Goal: Information Seeking & Learning: Learn about a topic

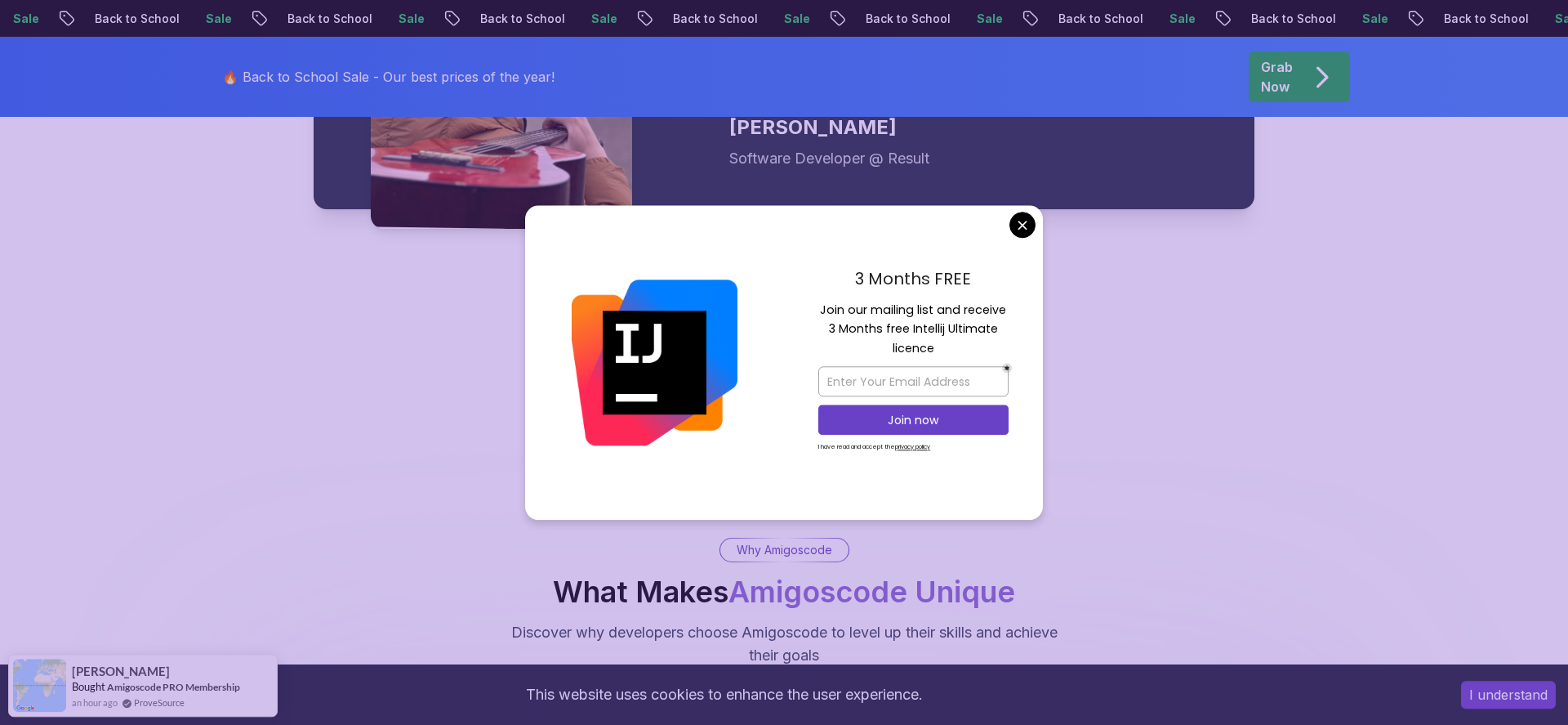
scroll to position [2608, 0]
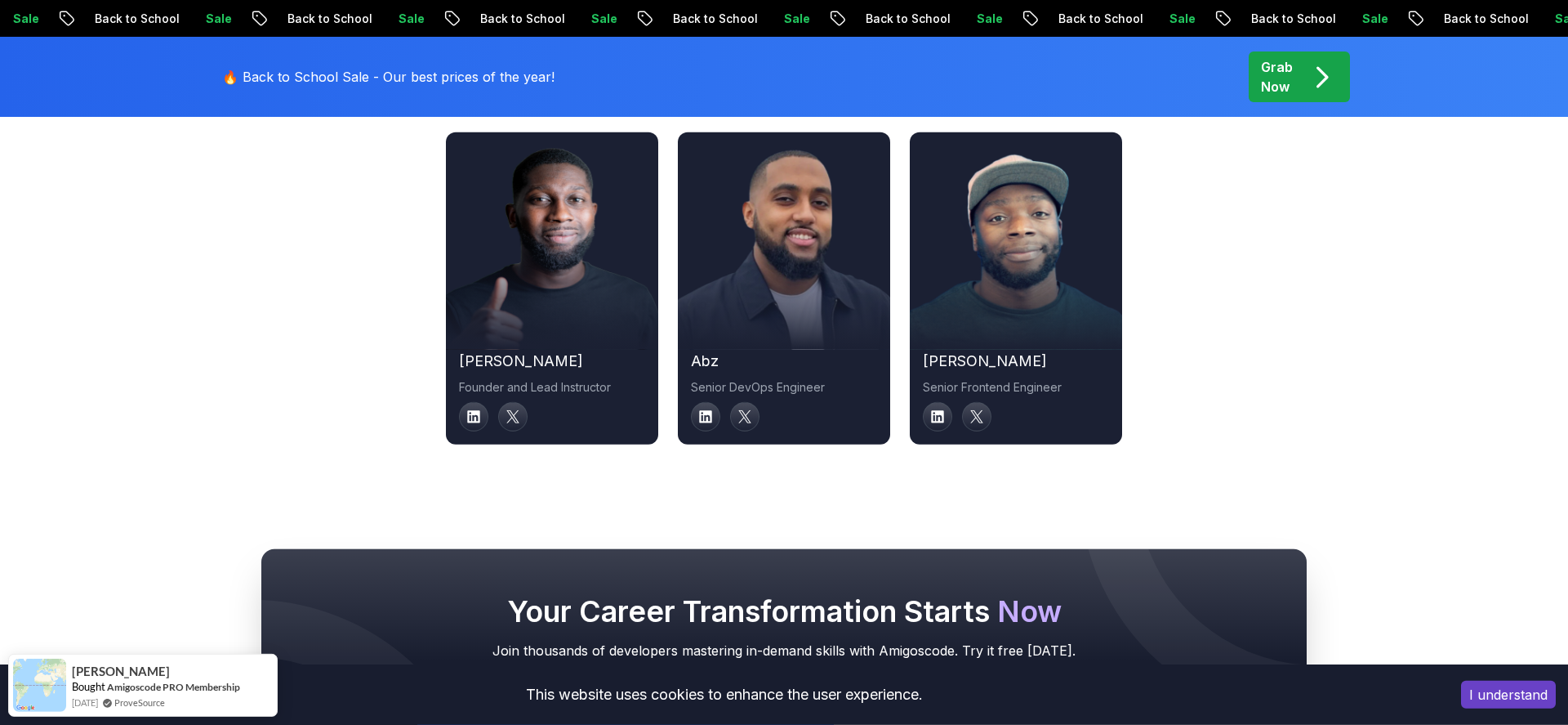
scroll to position [5681, 0]
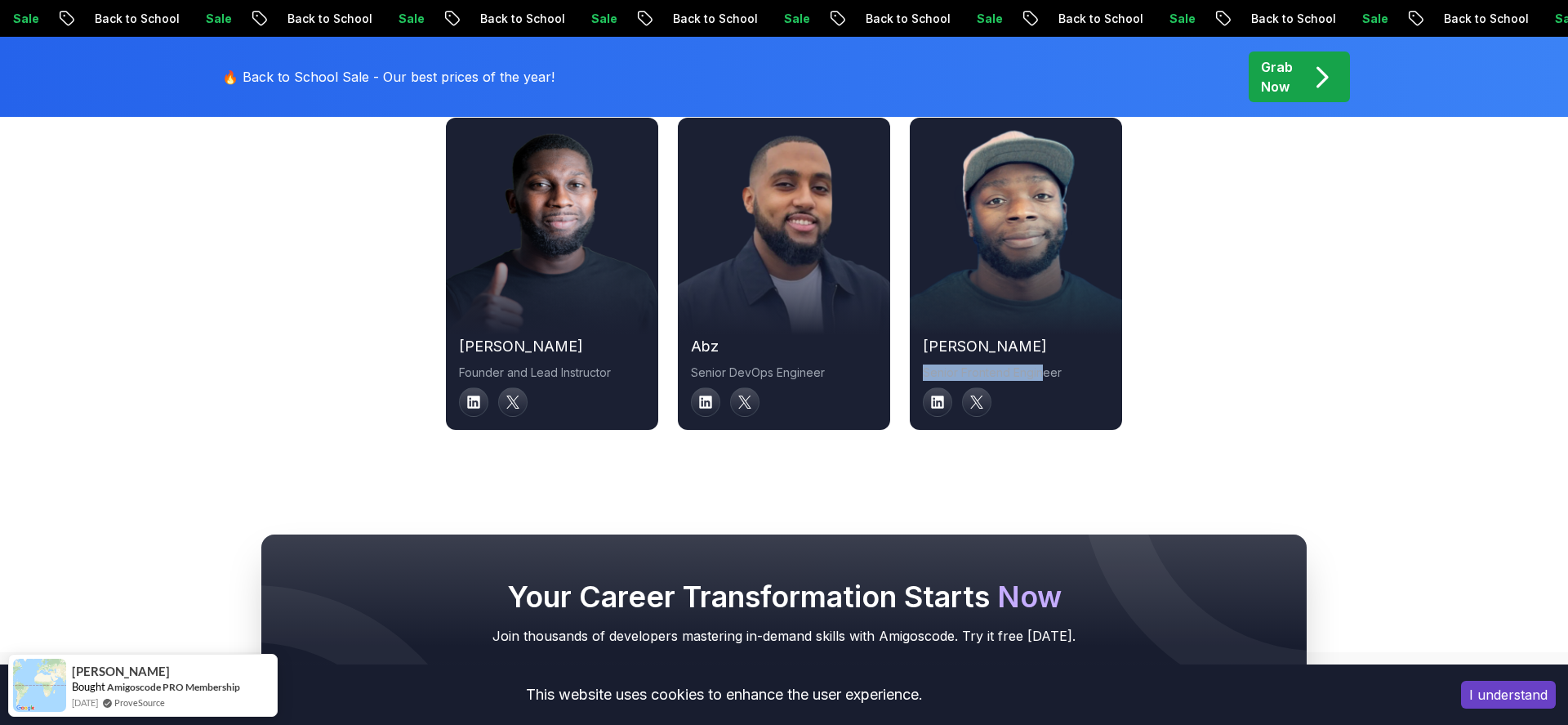
drag, startPoint x: 948, startPoint y: 339, endPoint x: 1041, endPoint y: 342, distance: 93.0
click at [1041, 342] on div "[PERSON_NAME] Frontend Engineer" at bounding box center [1016, 375] width 212 height 81
click at [1041, 364] on p "Senior Frontend Engineer" at bounding box center [1015, 372] width 186 height 16
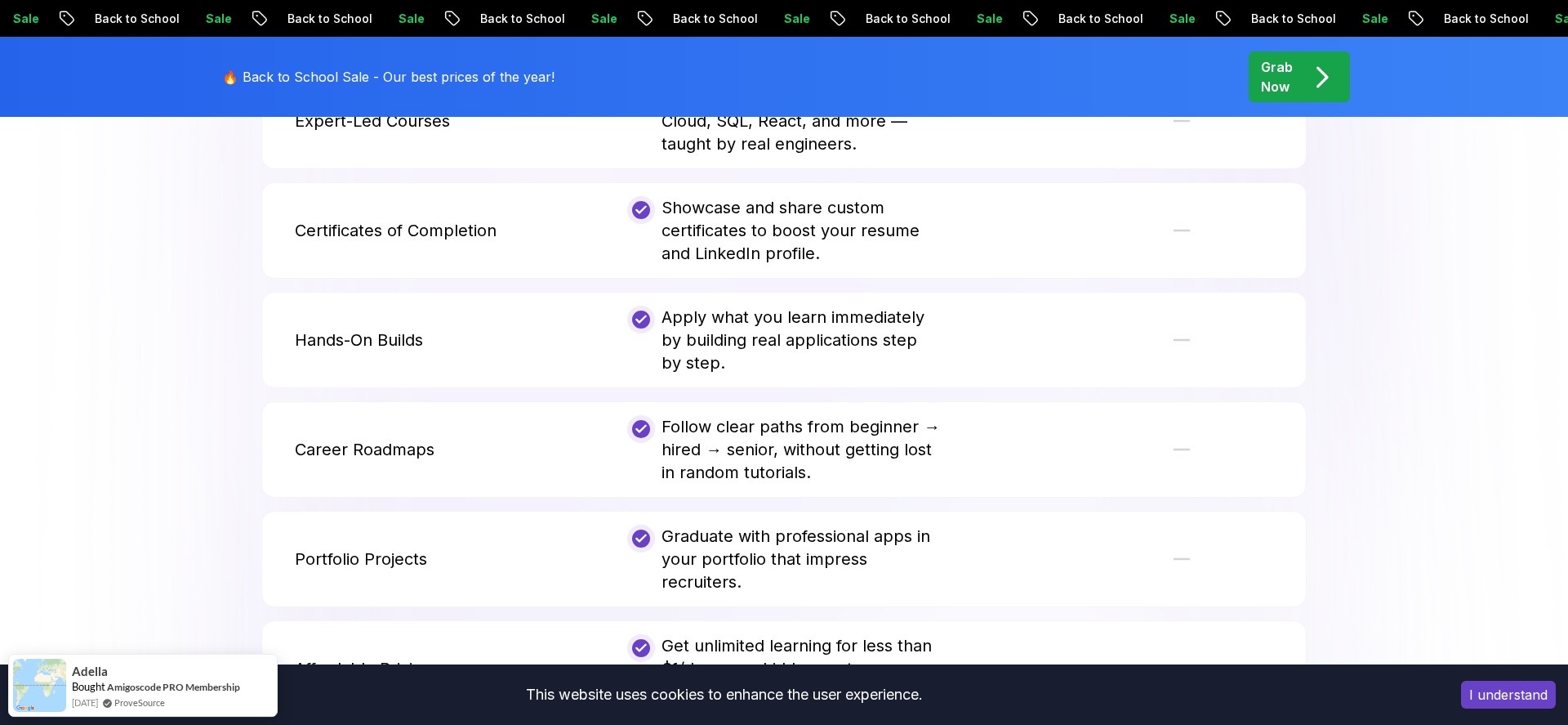
scroll to position [3351, 0]
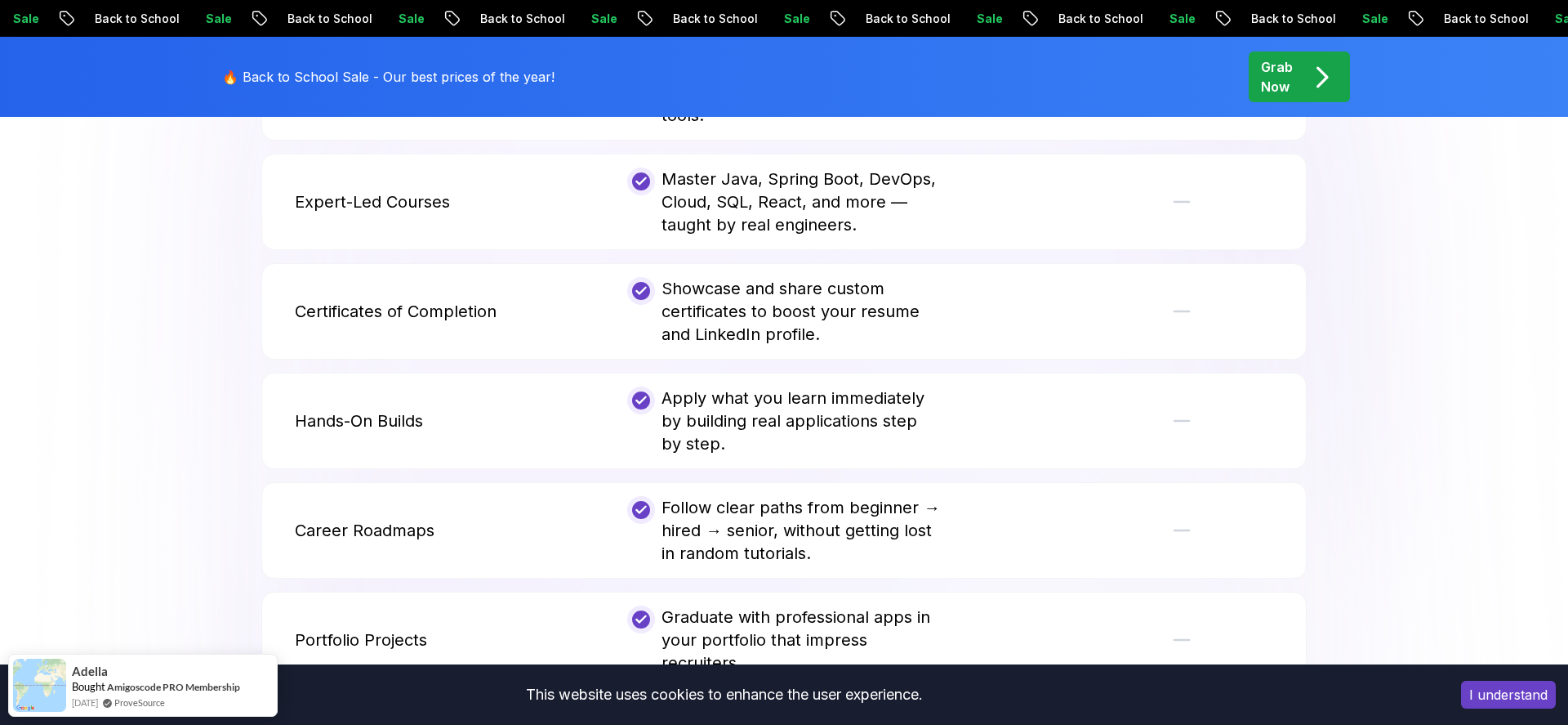
click at [1299, 80] on div "Grab Now" at bounding box center [1300, 77] width 77 height 39
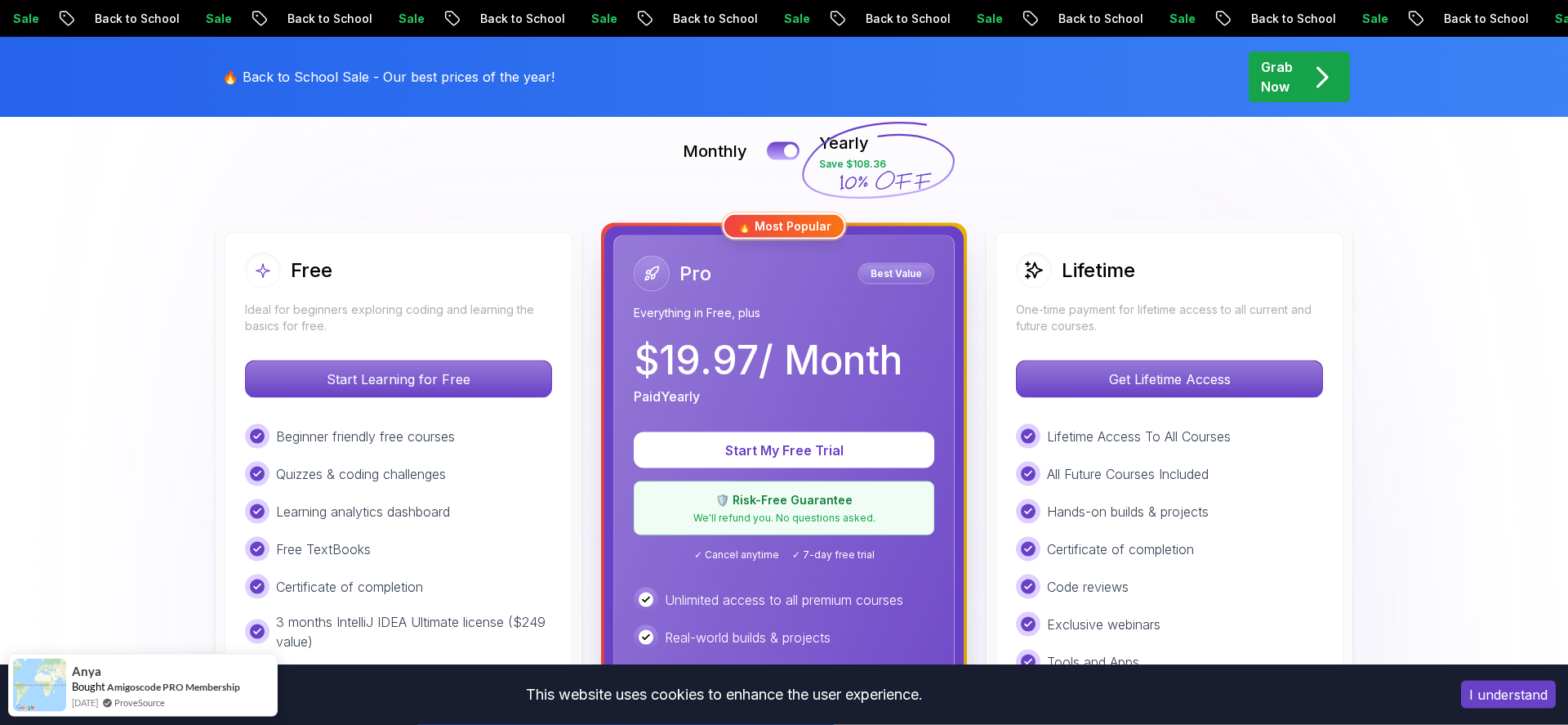
scroll to position [373, 0]
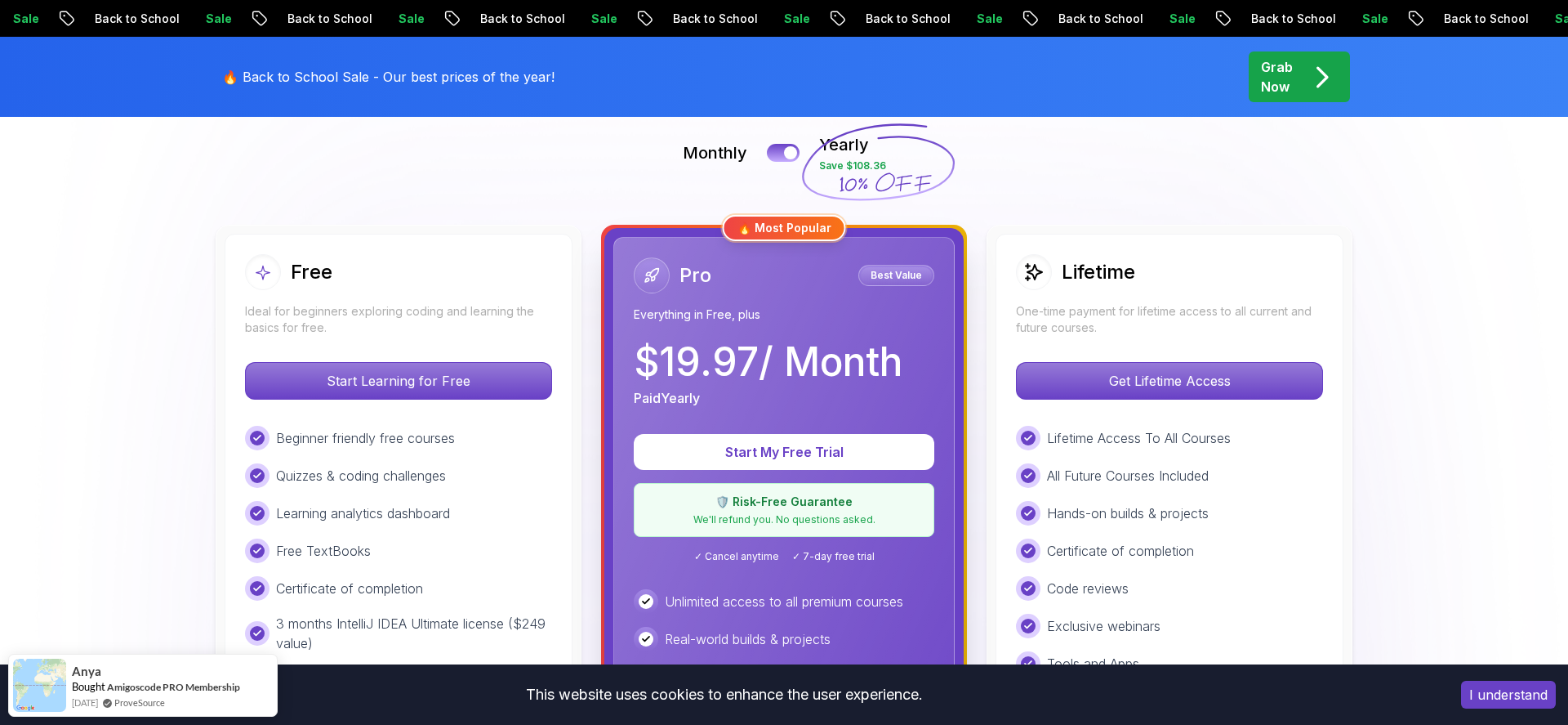
click at [1162, 277] on div "Lifetime" at bounding box center [1170, 272] width 307 height 36
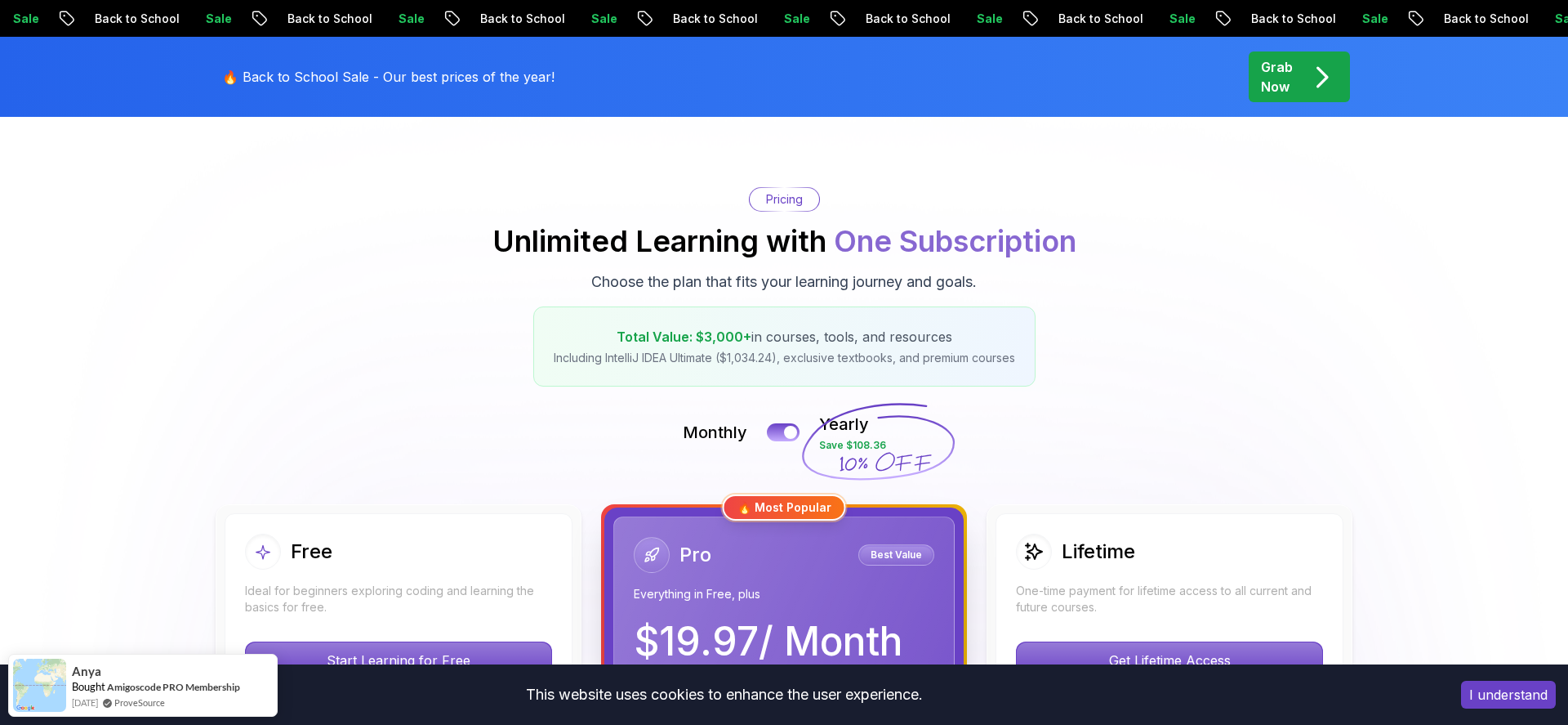
scroll to position [0, 0]
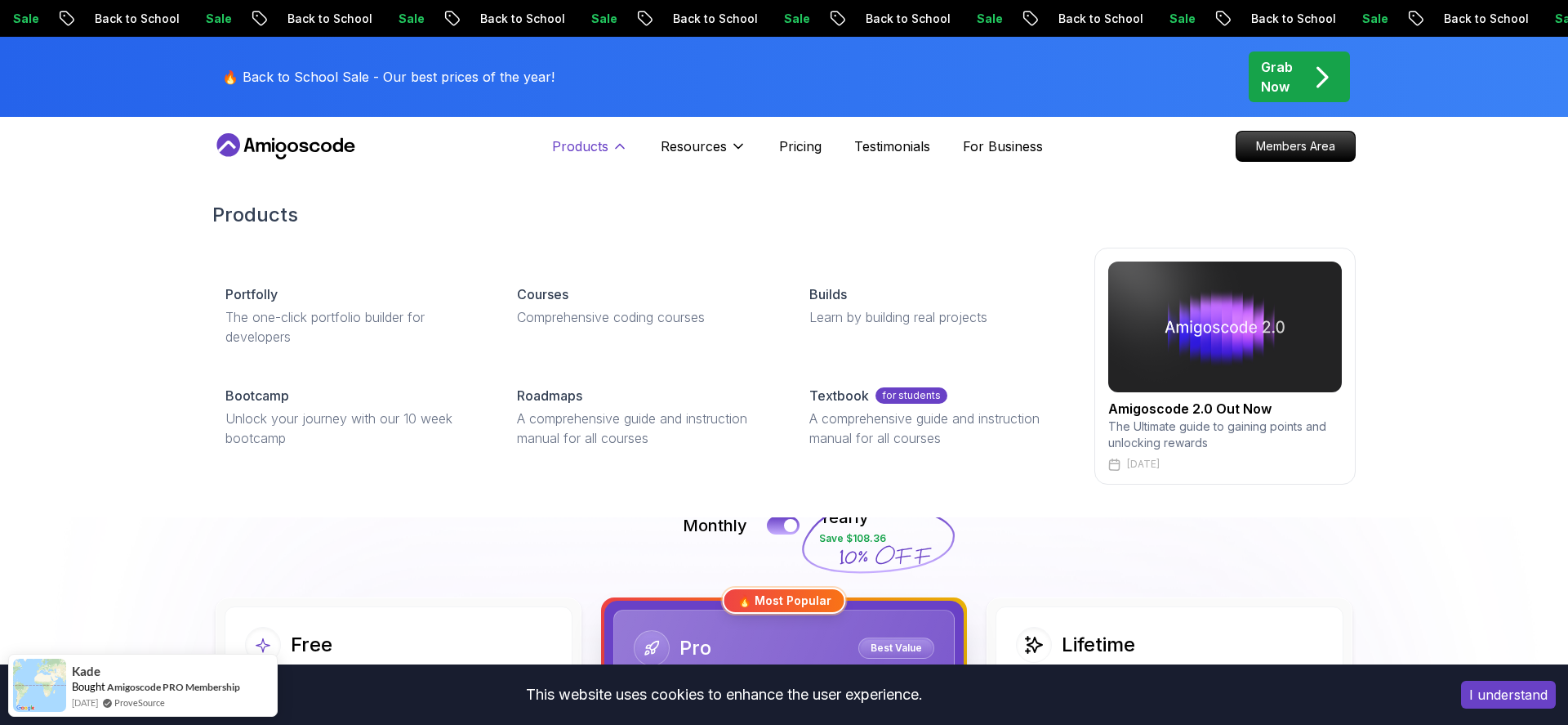
click at [601, 141] on p "Products" at bounding box center [580, 146] width 57 height 20
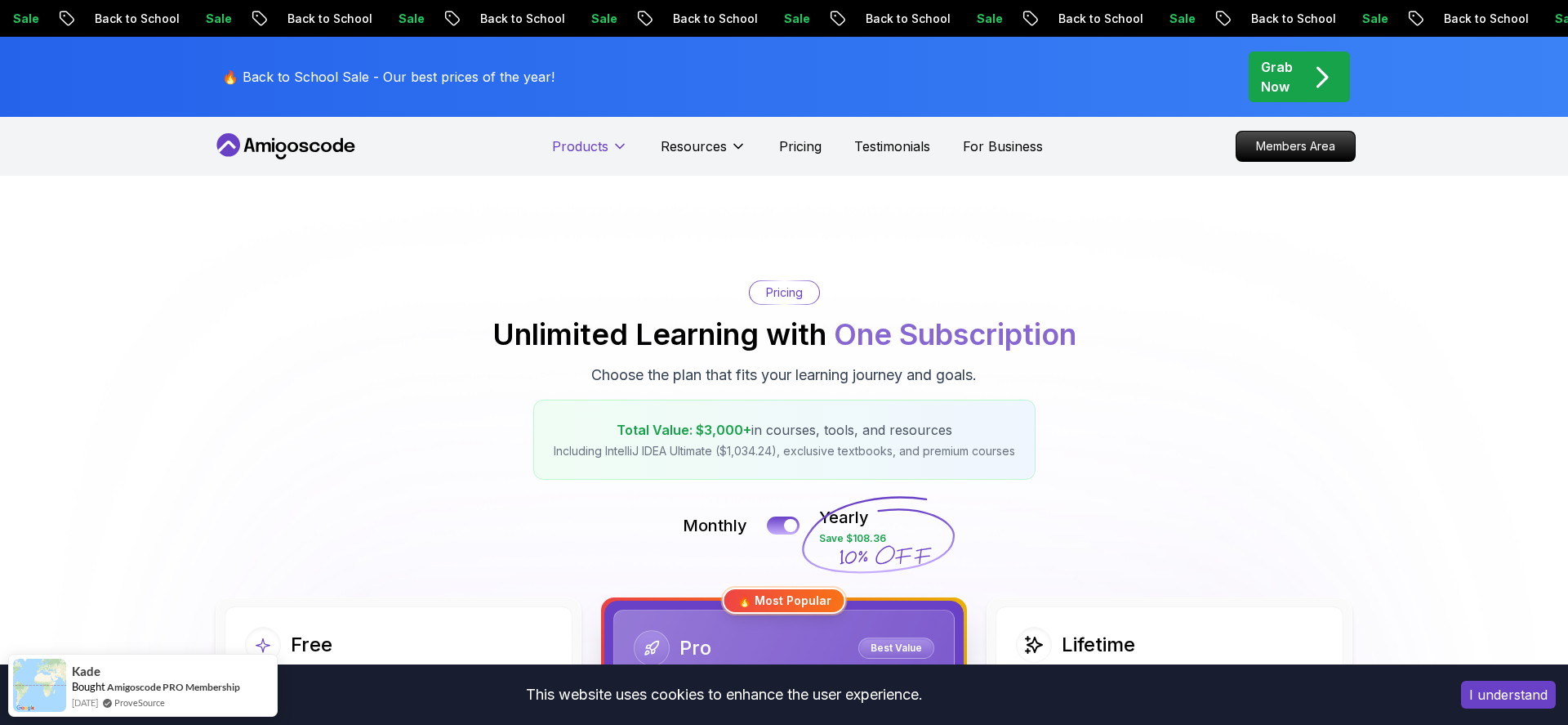
click at [601, 141] on p "Products" at bounding box center [580, 146] width 57 height 20
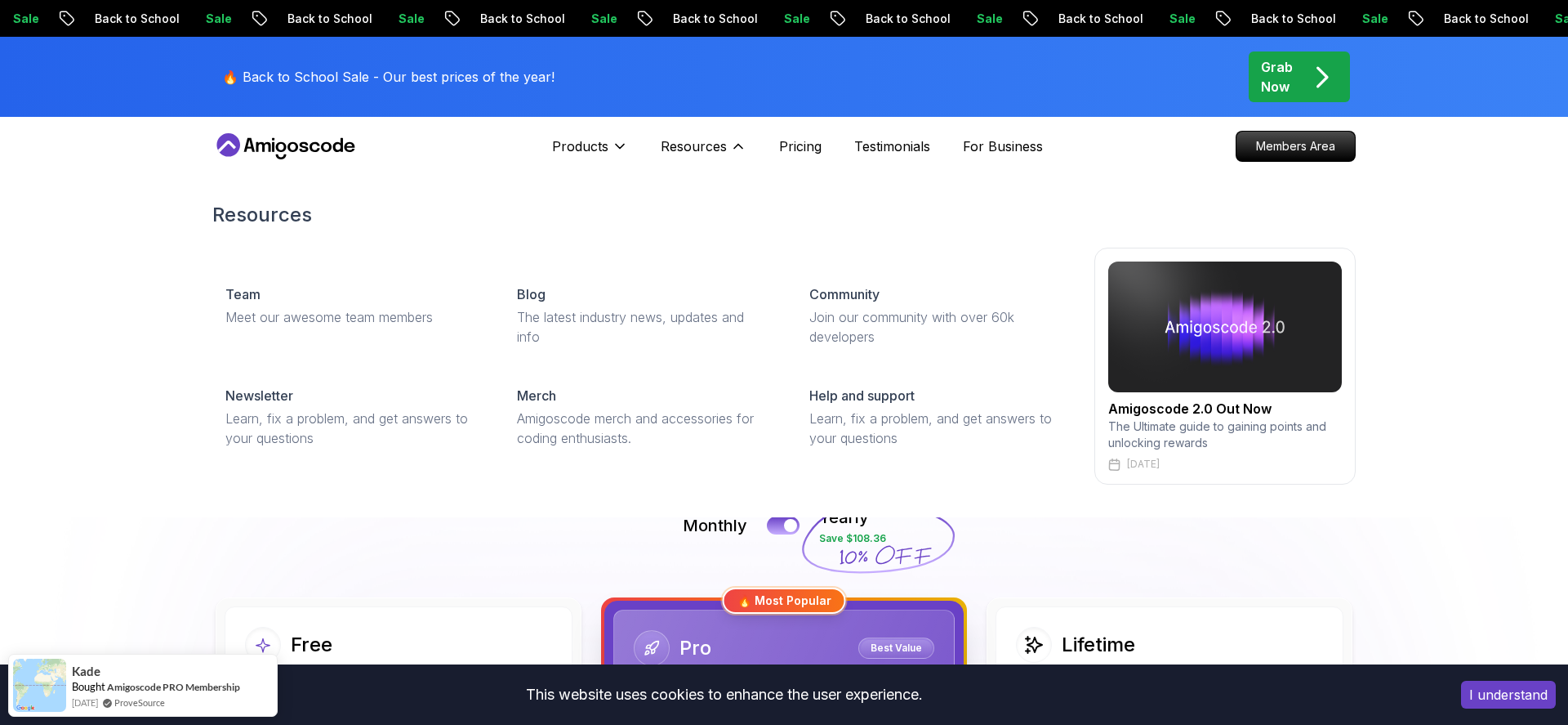
click at [721, 133] on div "Resources Resources Team Meet our awesome team members Blog The latest industry…" at bounding box center [703, 147] width 86 height 33
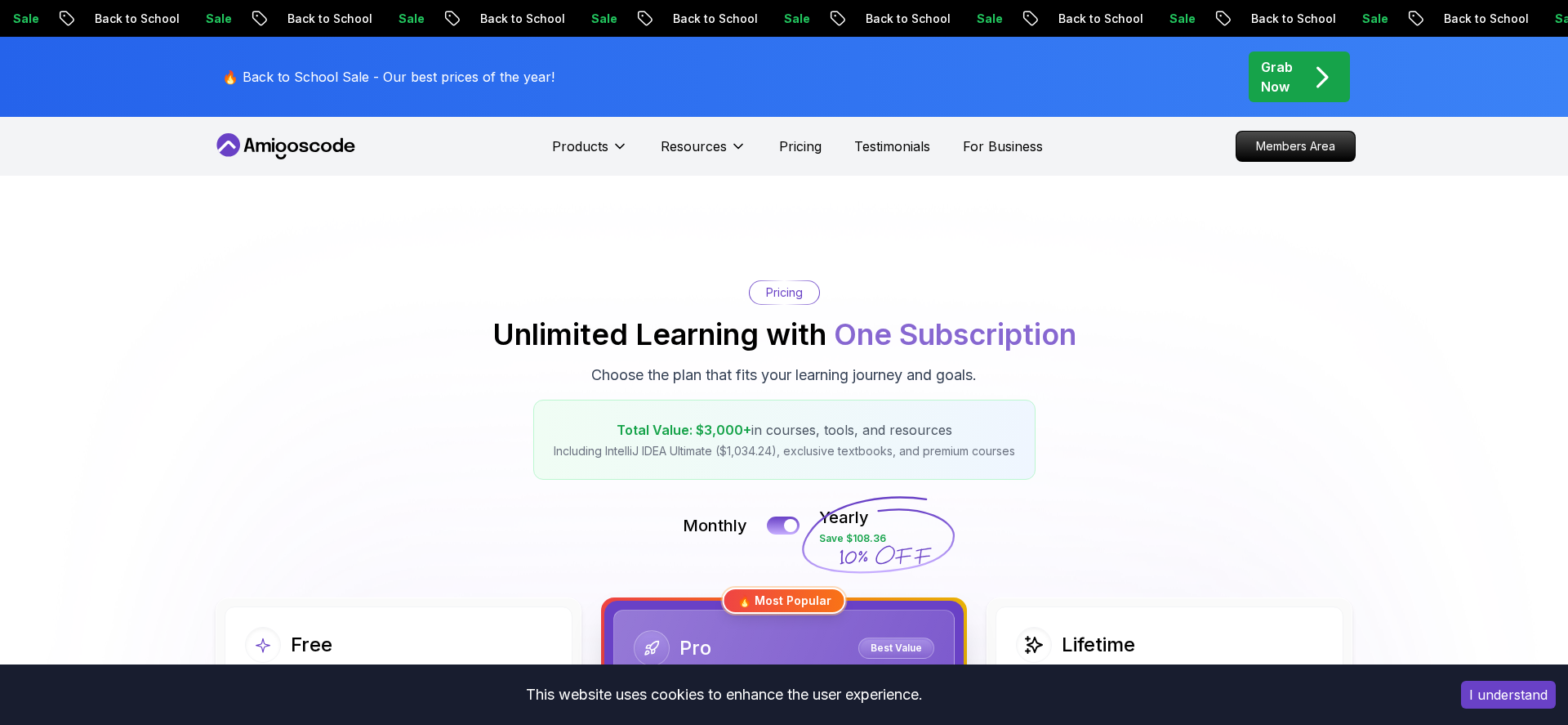
click at [317, 165] on nav "Products Resources Pricing Testimonials For Business Members Area" at bounding box center [784, 146] width 1144 height 59
click at [288, 147] on icon at bounding box center [286, 146] width 147 height 27
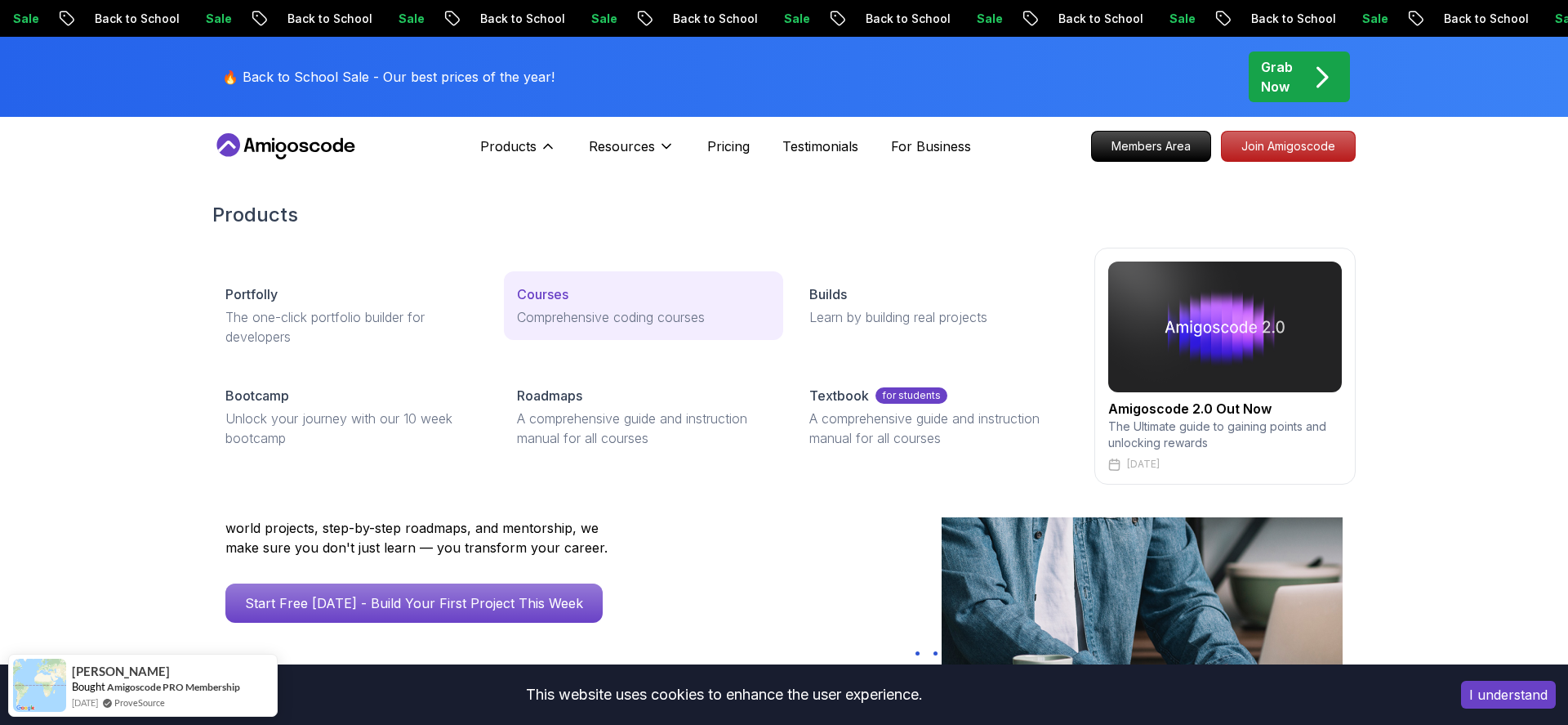
click at [552, 309] on p "Comprehensive coding courses" at bounding box center [643, 316] width 253 height 20
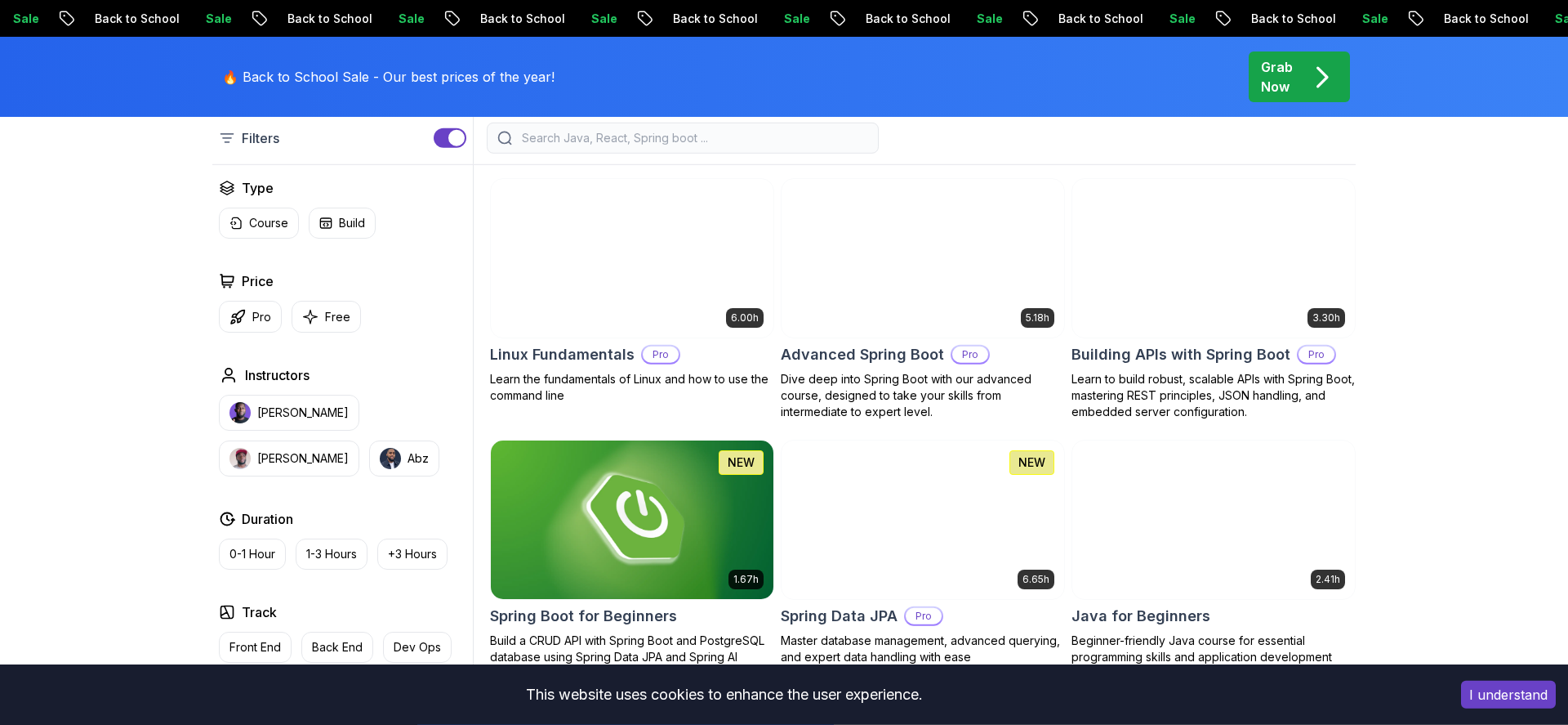
scroll to position [465, 0]
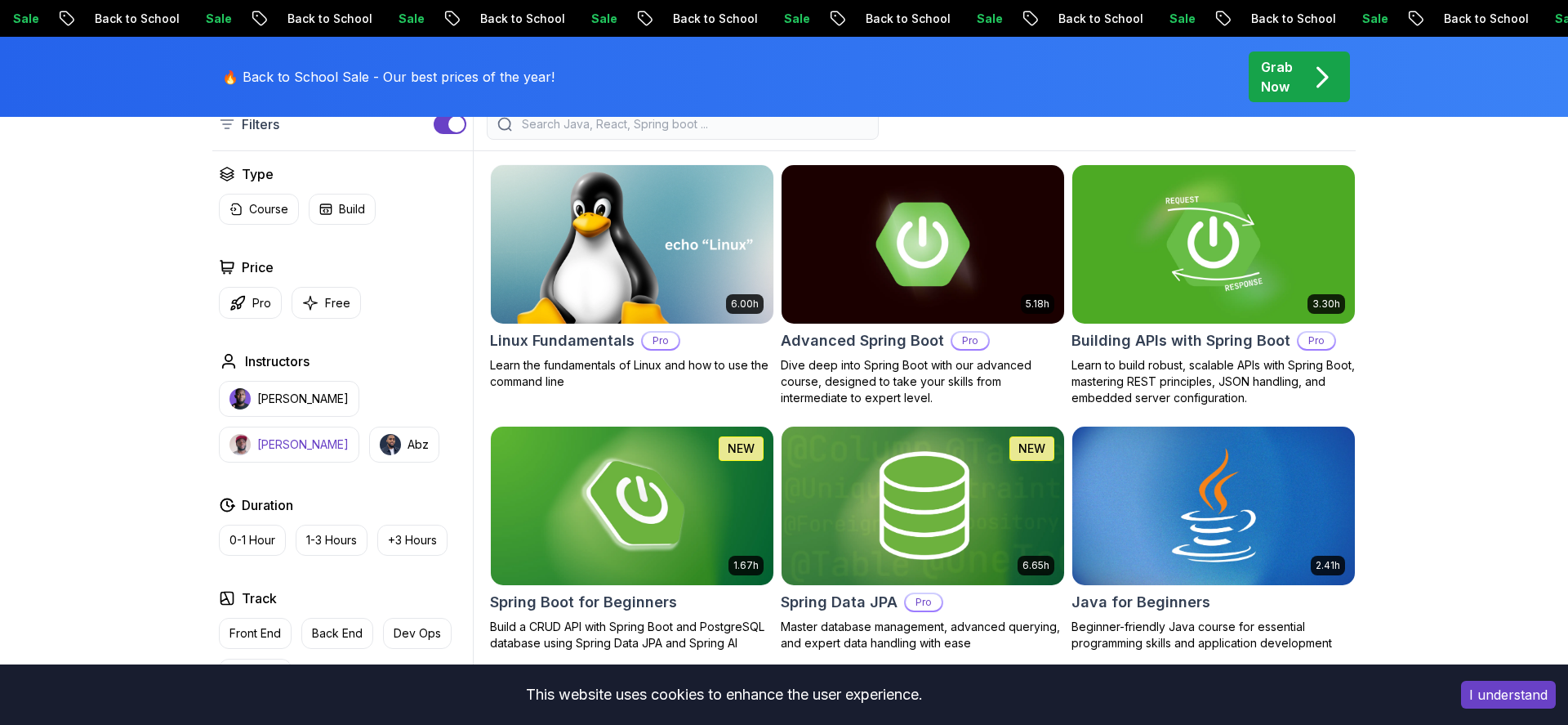
click at [359, 427] on button "[PERSON_NAME]" at bounding box center [289, 445] width 141 height 36
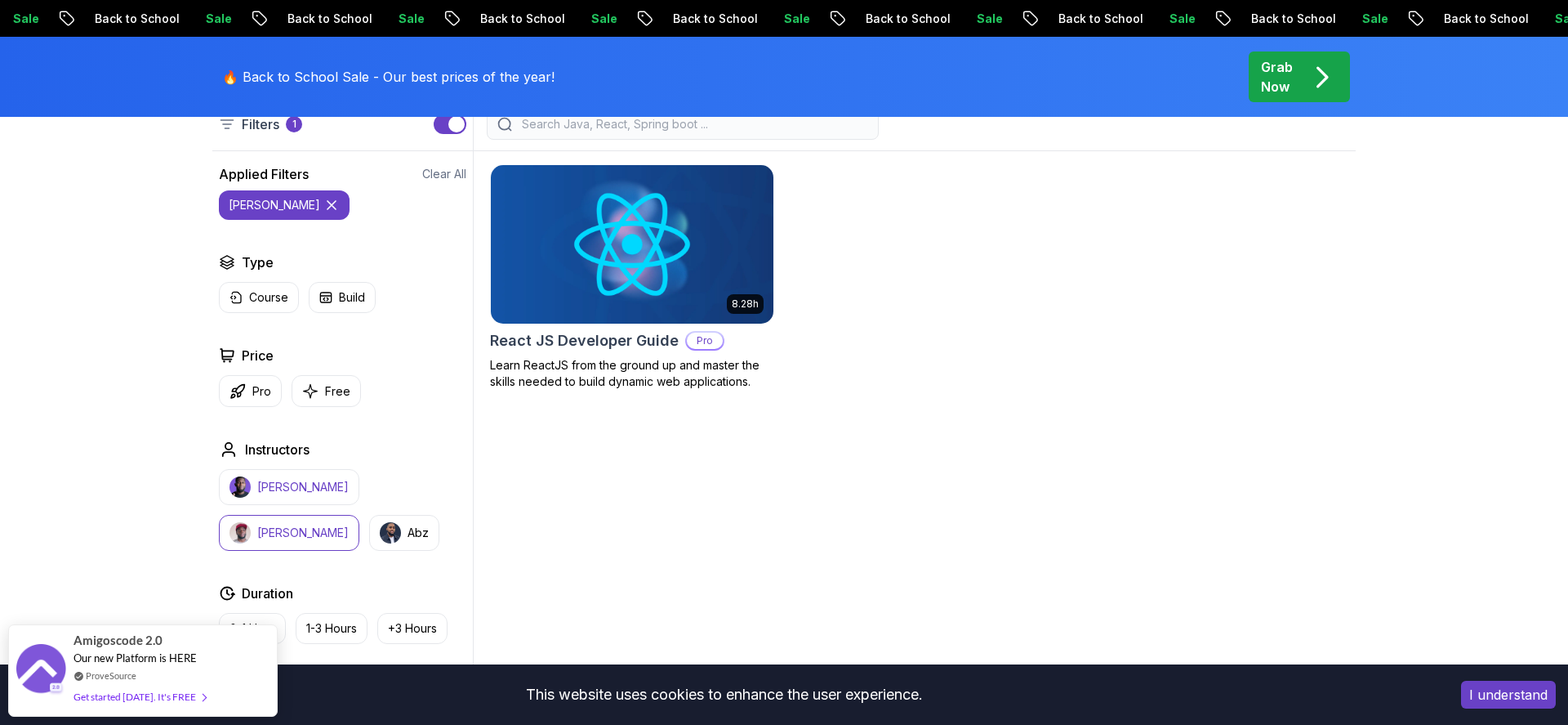
click at [262, 492] on p "[PERSON_NAME]" at bounding box center [302, 487] width 92 height 16
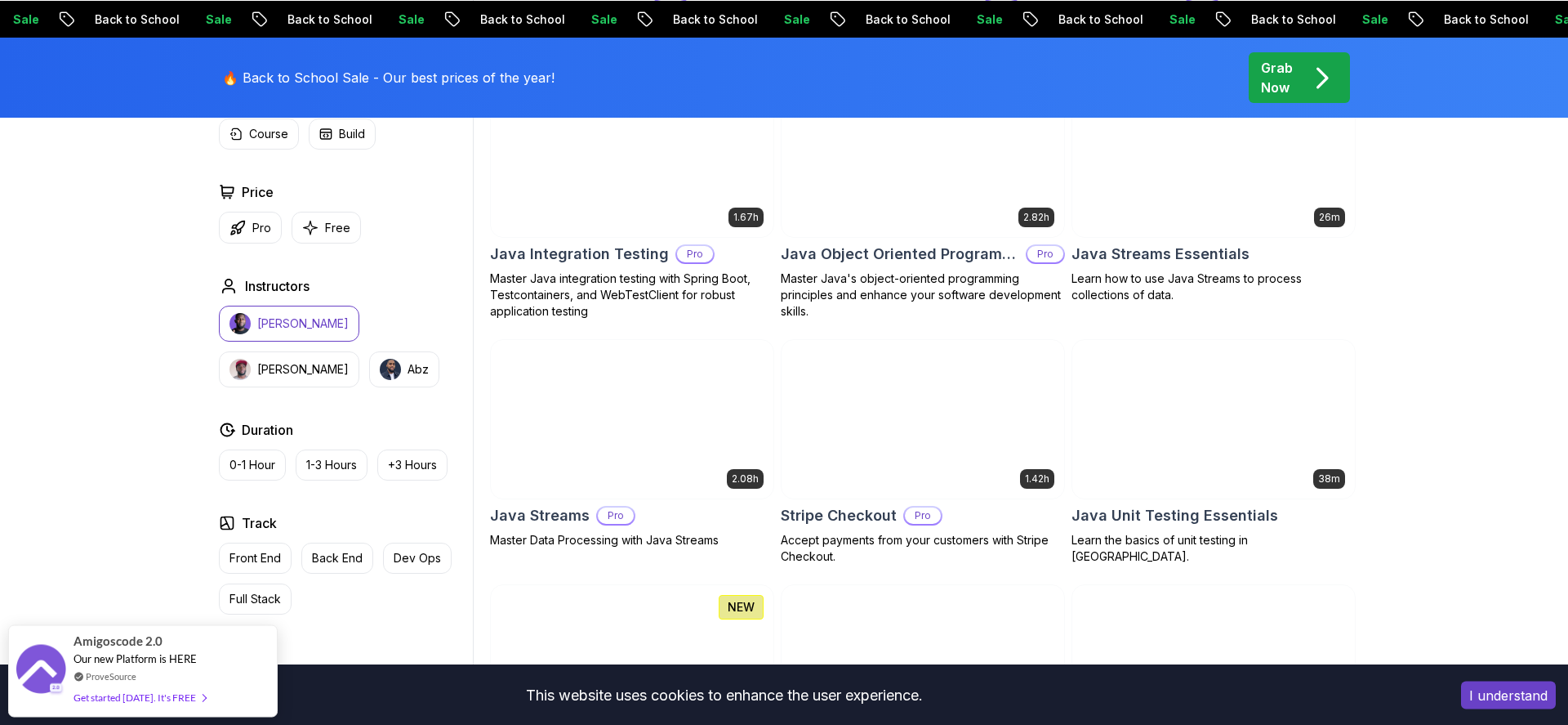
scroll to position [2700, 0]
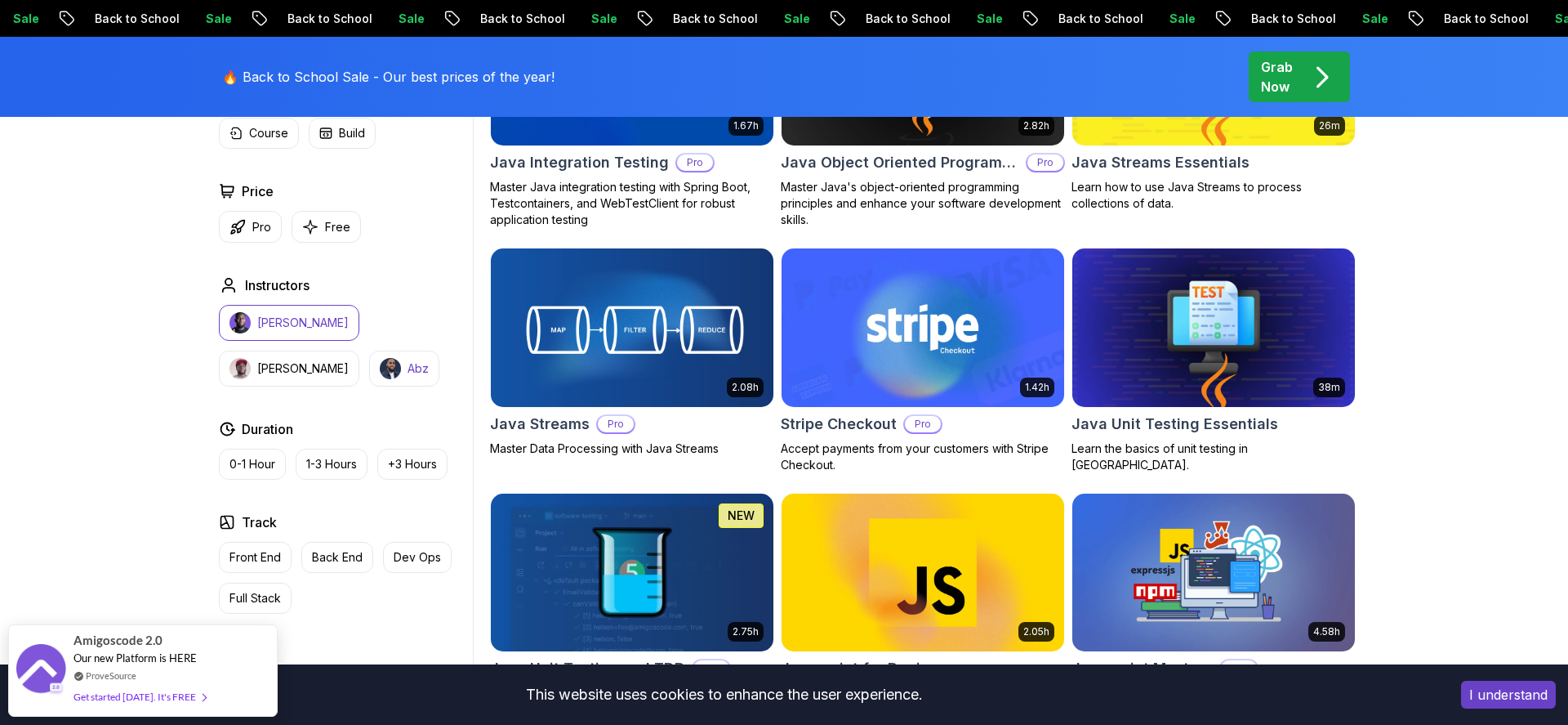
click at [369, 384] on button "Abz" at bounding box center [404, 368] width 70 height 36
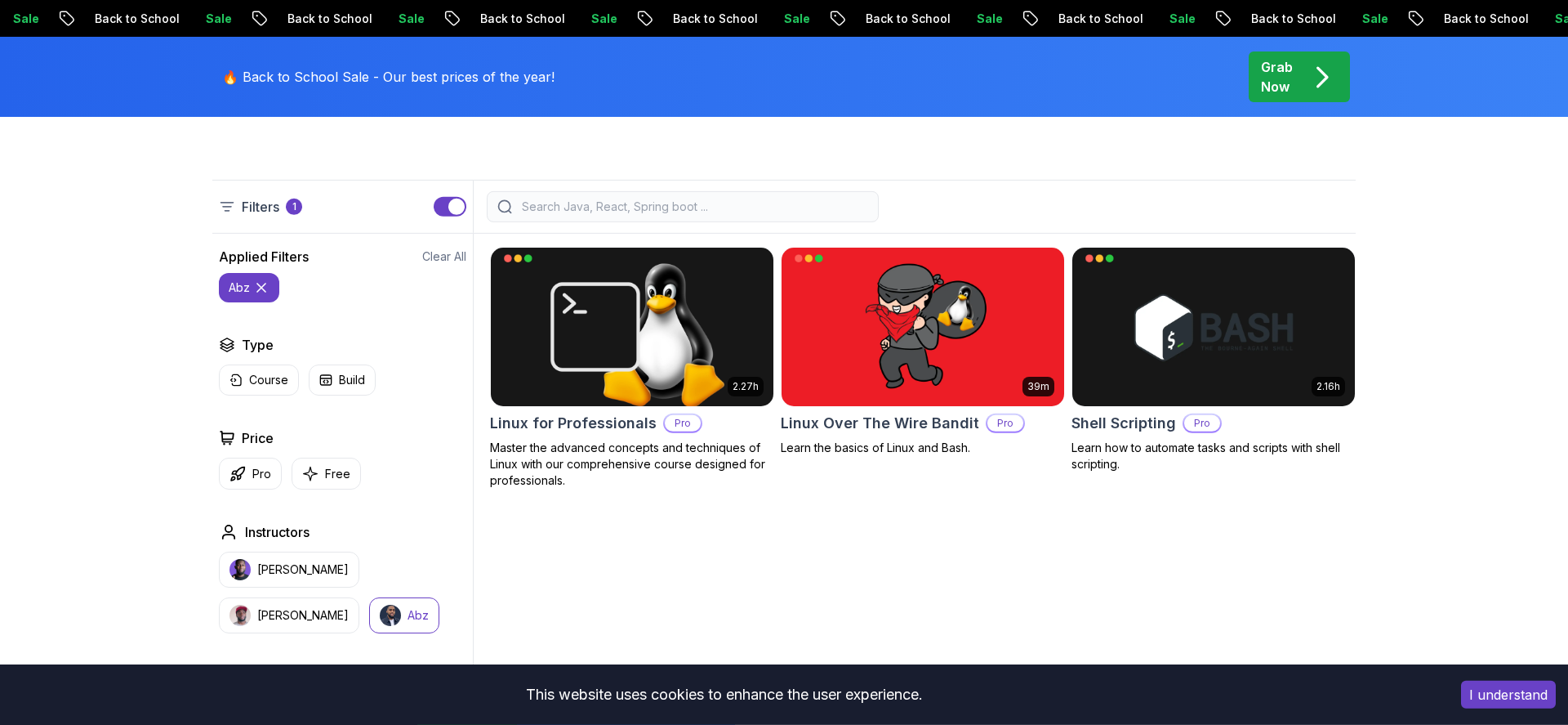
scroll to position [652, 0]
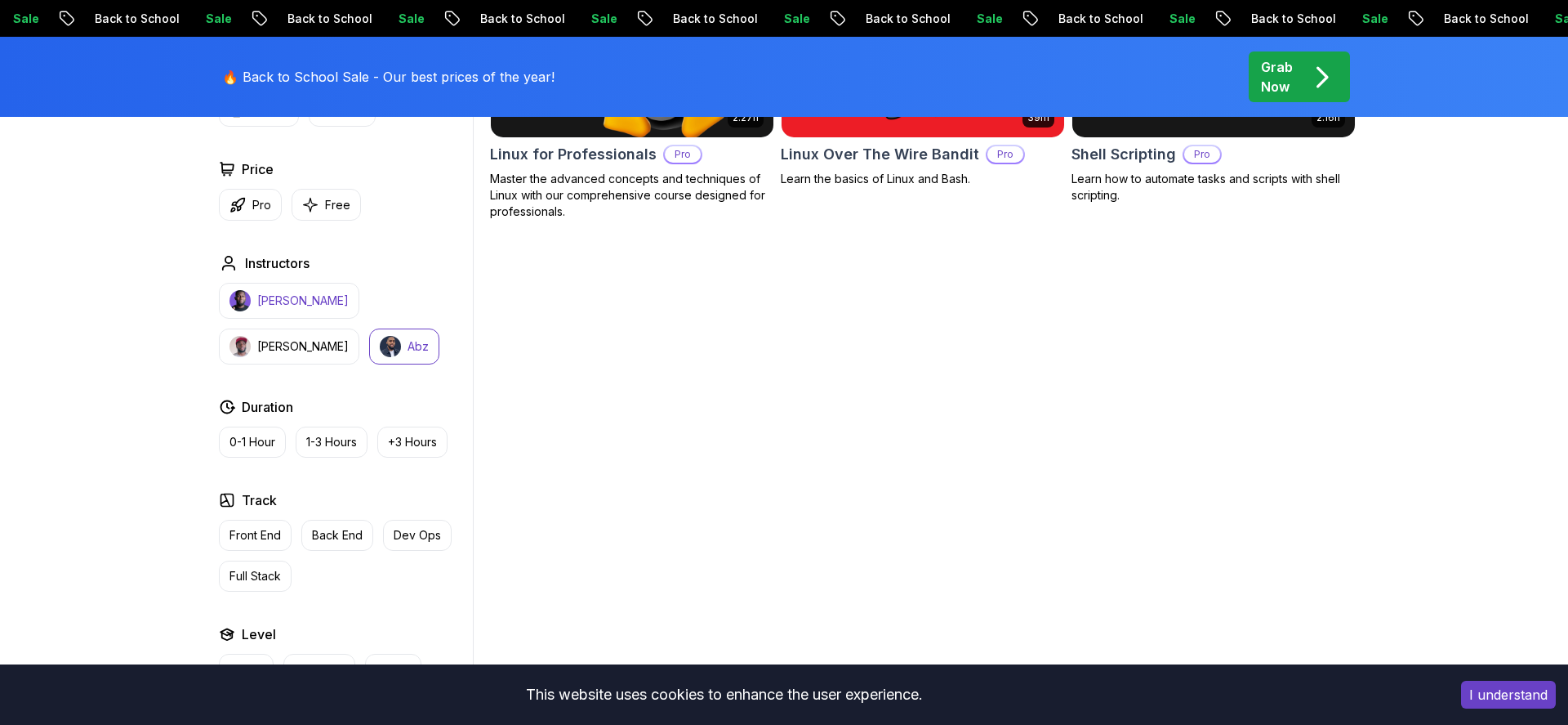
click at [275, 290] on button "[PERSON_NAME]" at bounding box center [289, 301] width 141 height 36
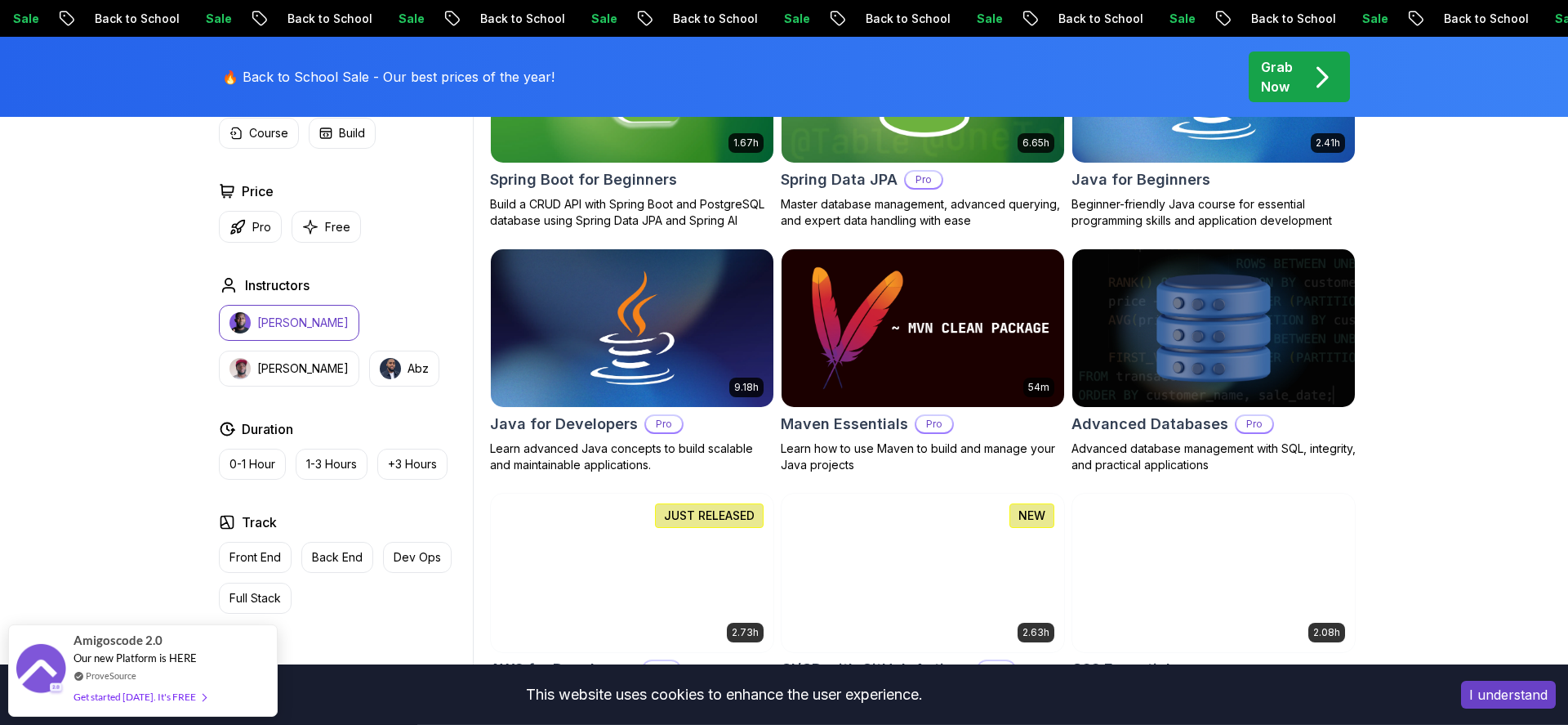
scroll to position [932, 0]
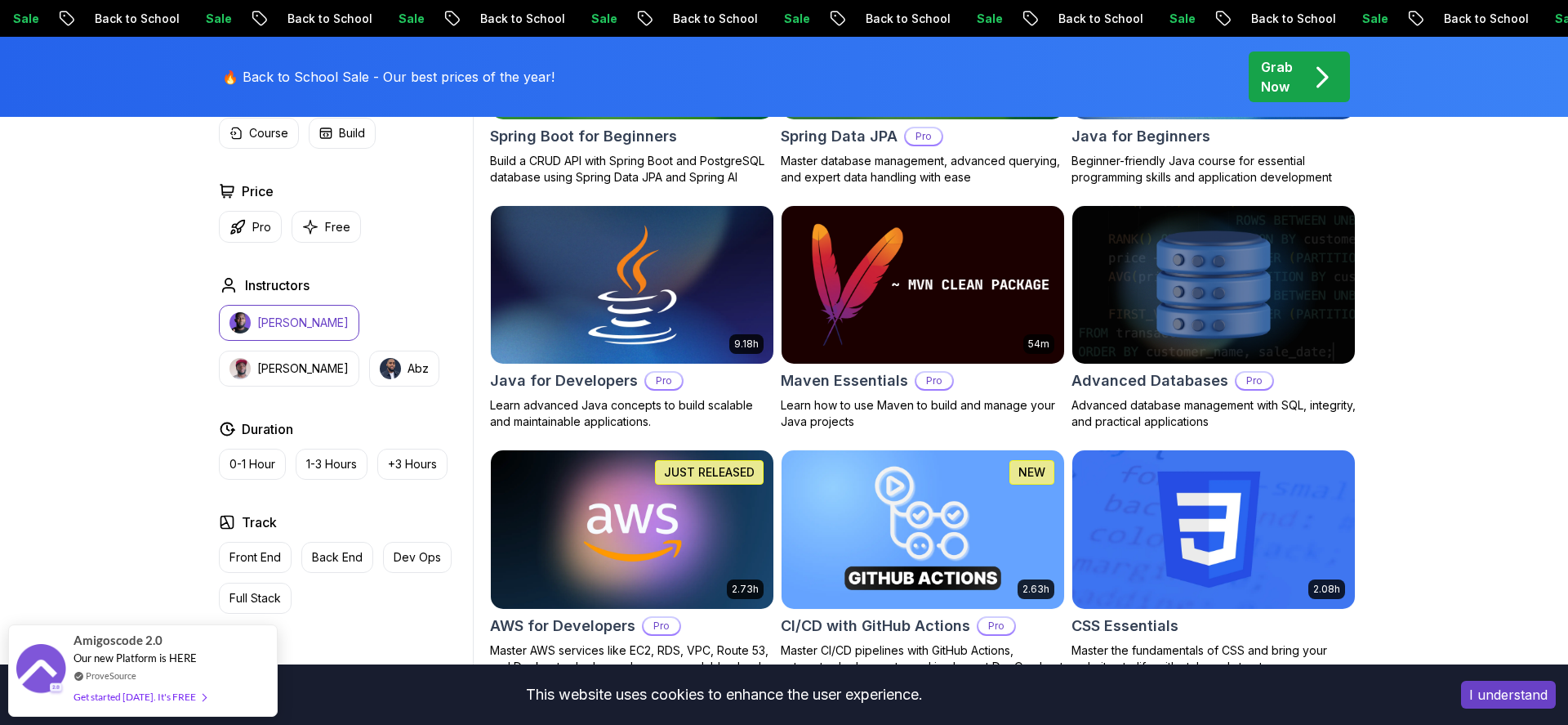
click at [721, 297] on img at bounding box center [631, 285] width 296 height 166
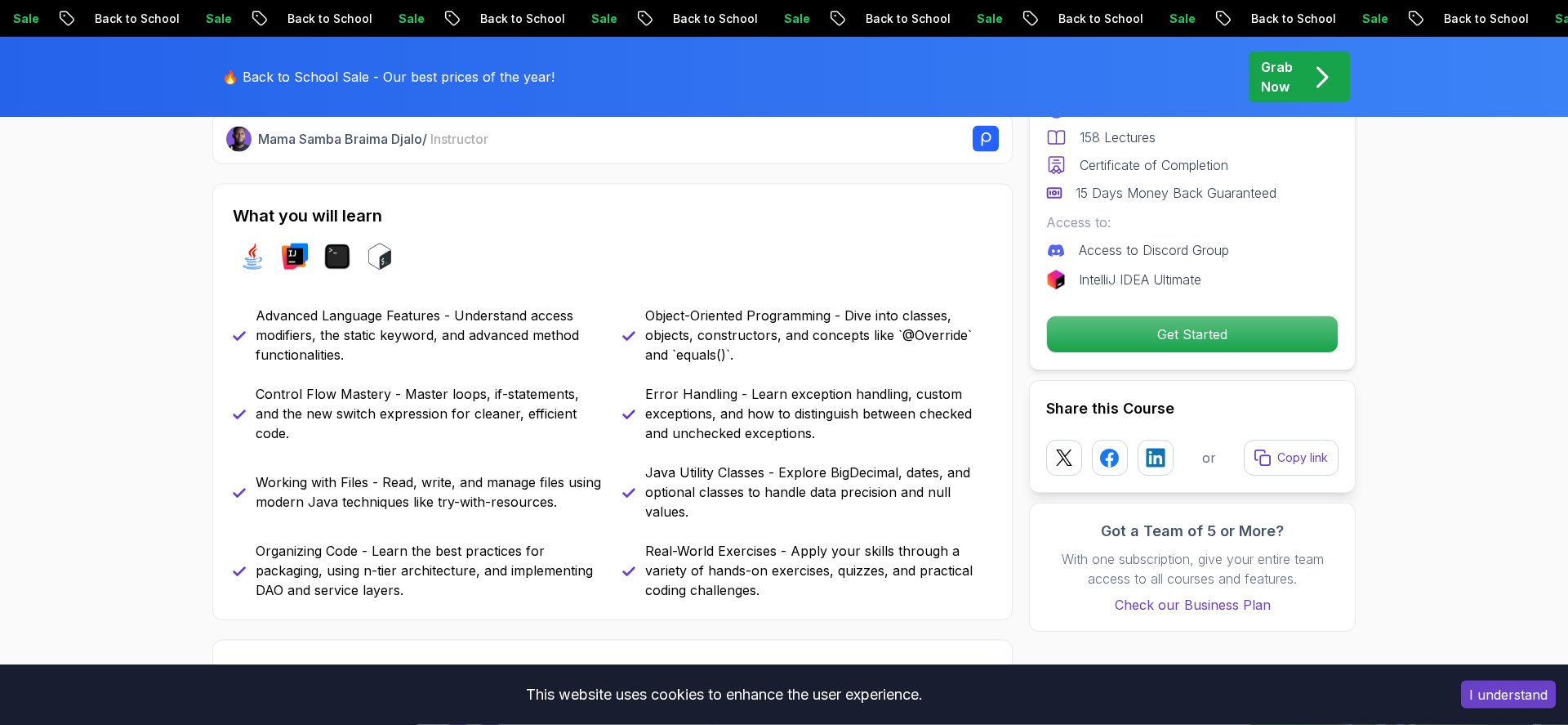
scroll to position [652, 0]
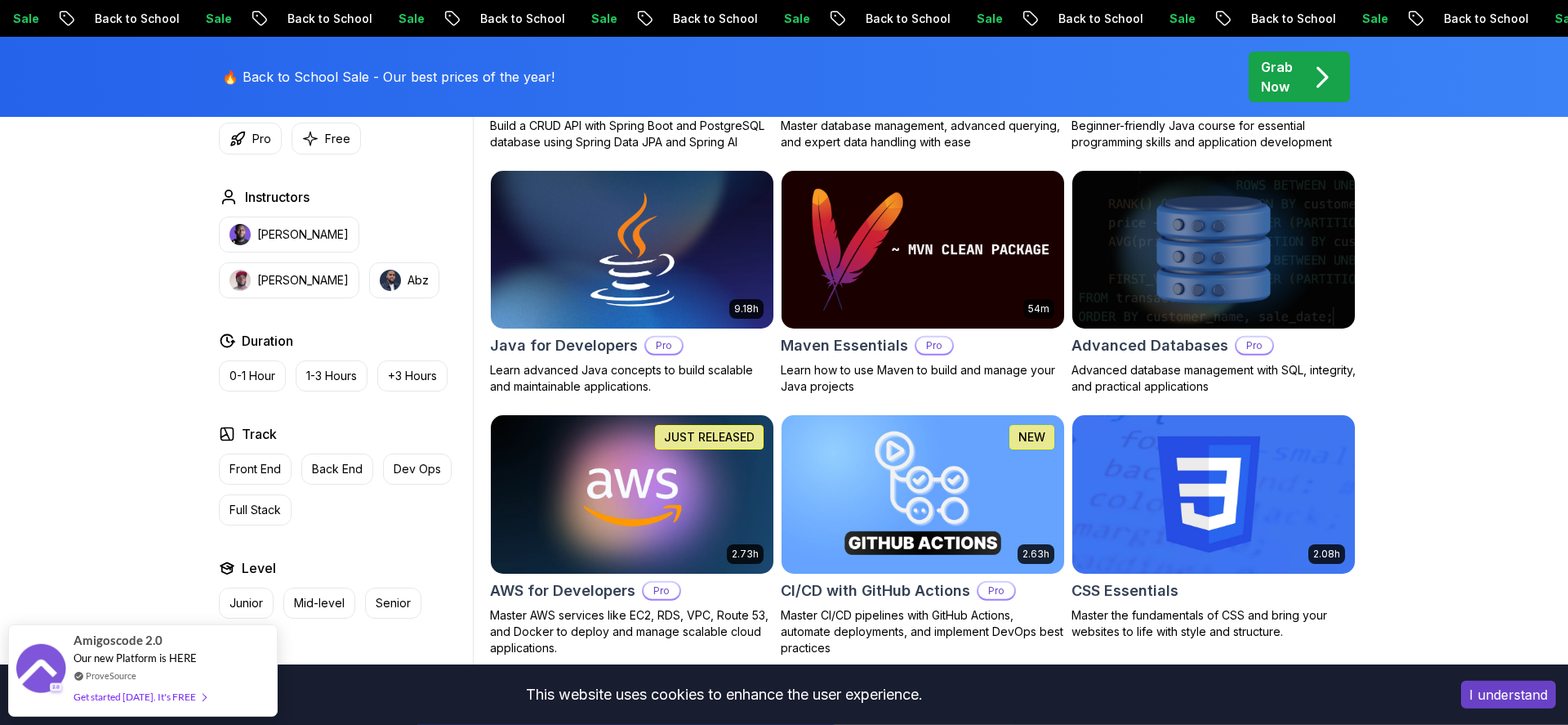
scroll to position [1024, 0]
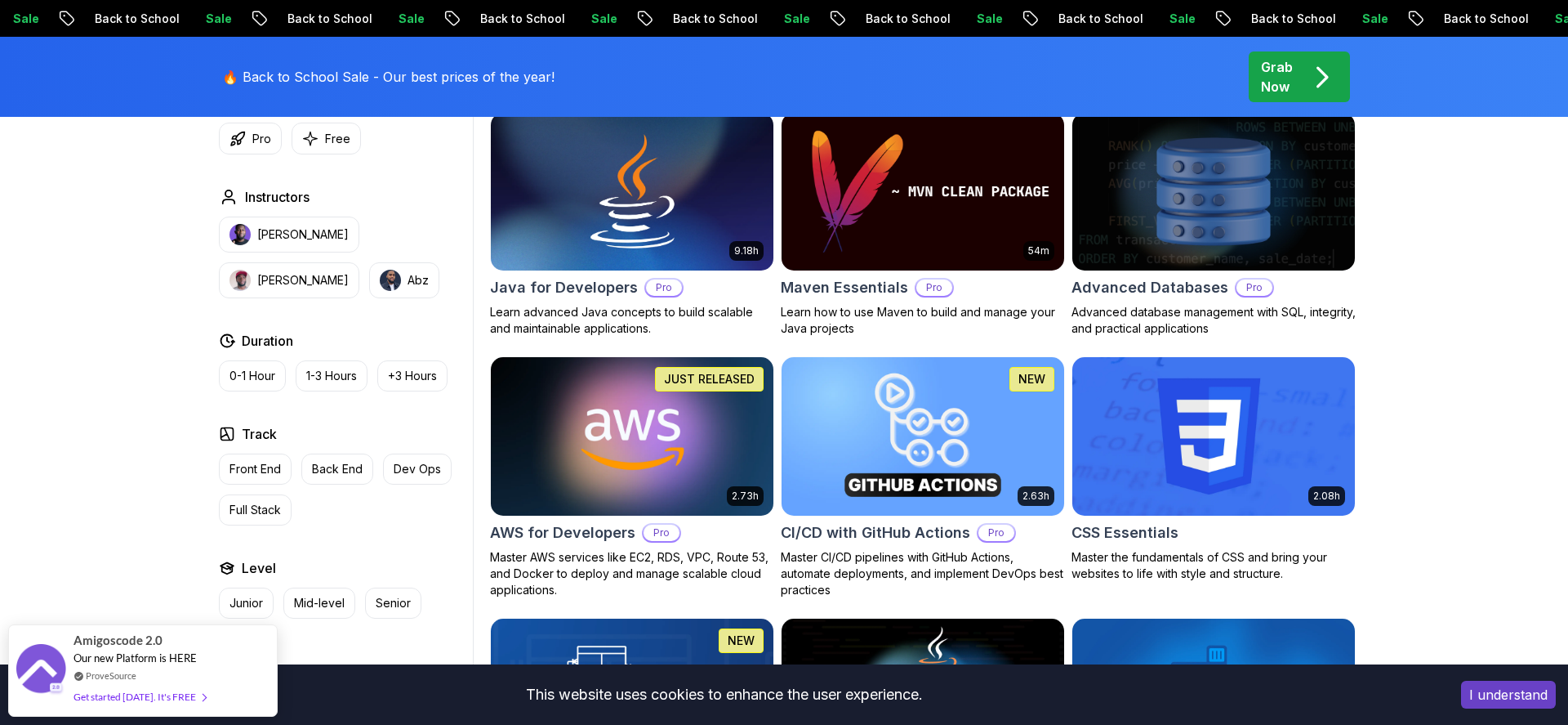
click at [695, 434] on img at bounding box center [631, 436] width 296 height 166
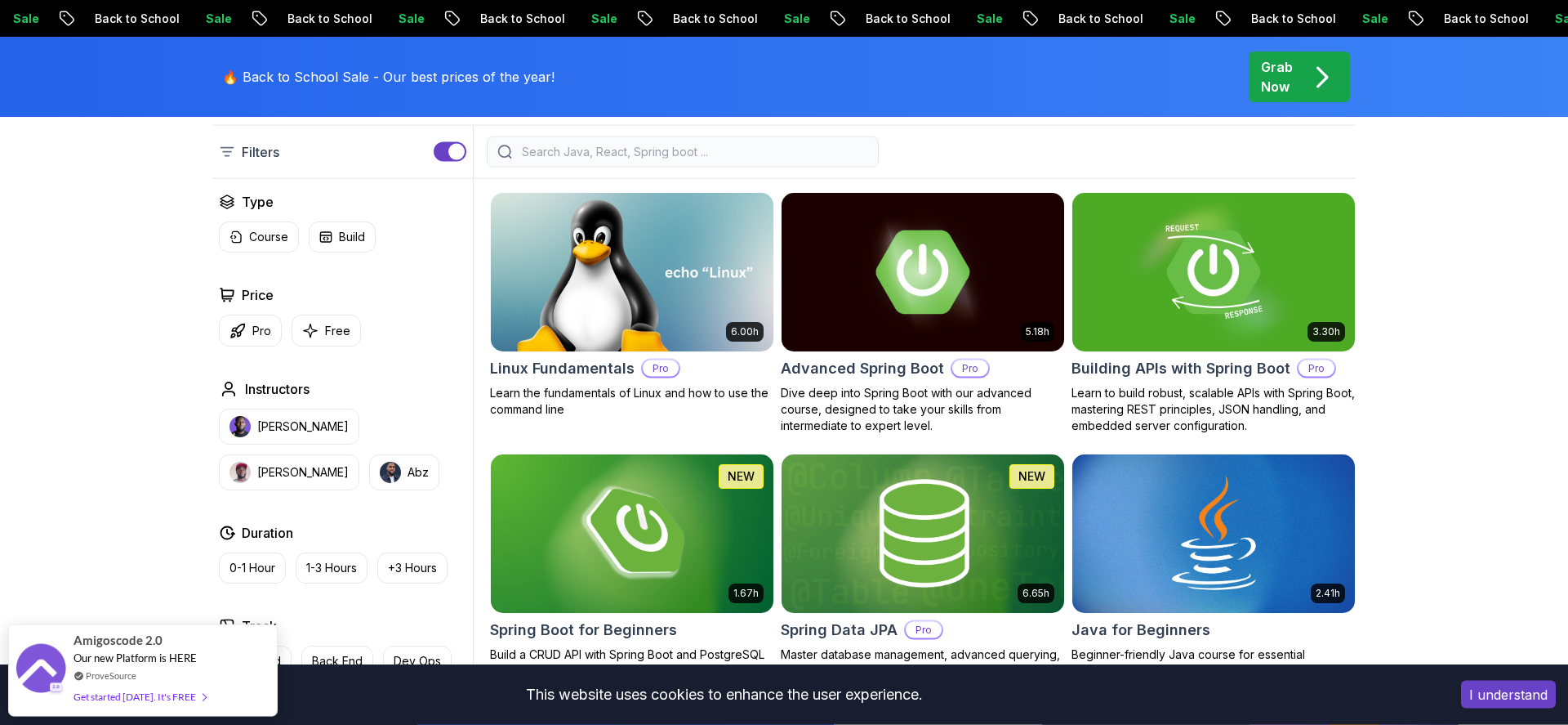
scroll to position [465, 0]
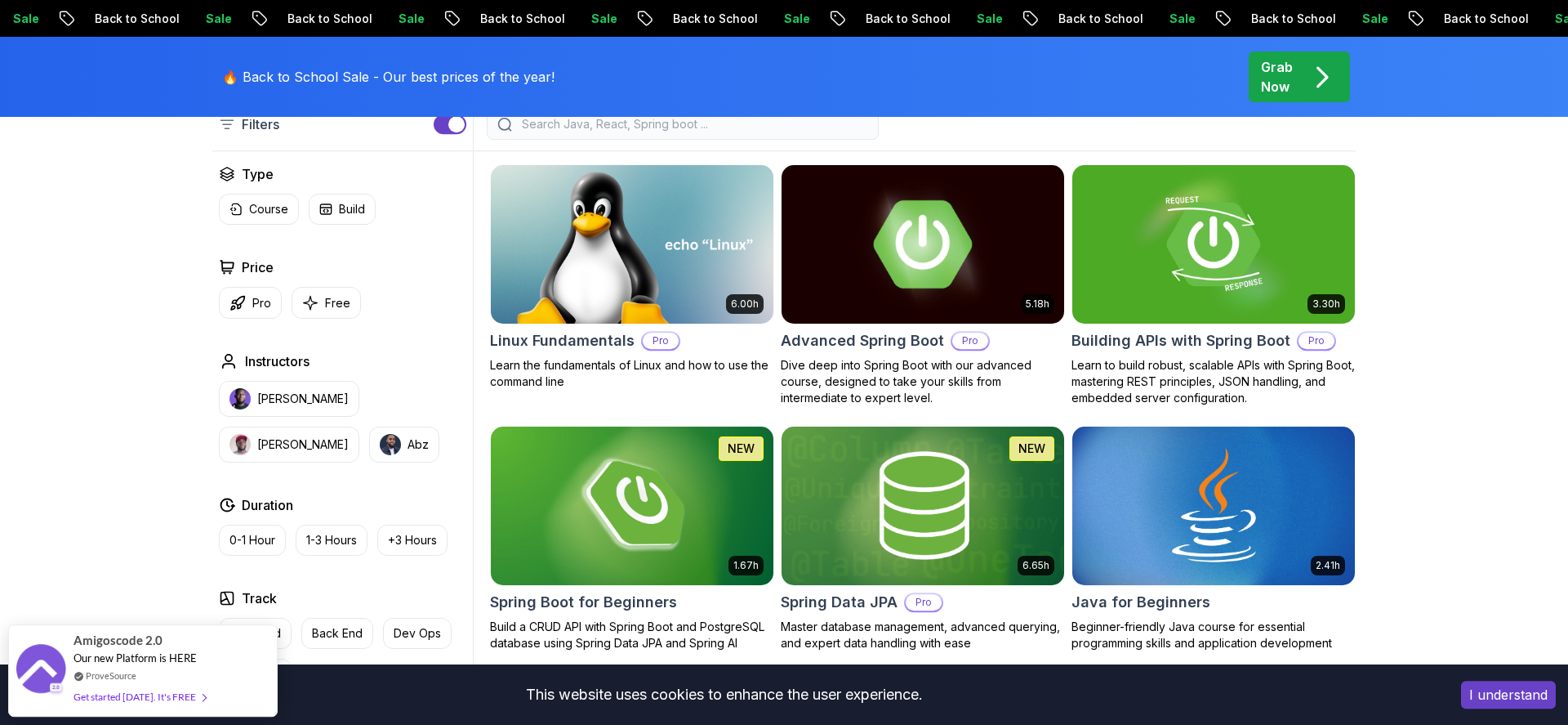
click at [912, 291] on img at bounding box center [923, 244] width 296 height 166
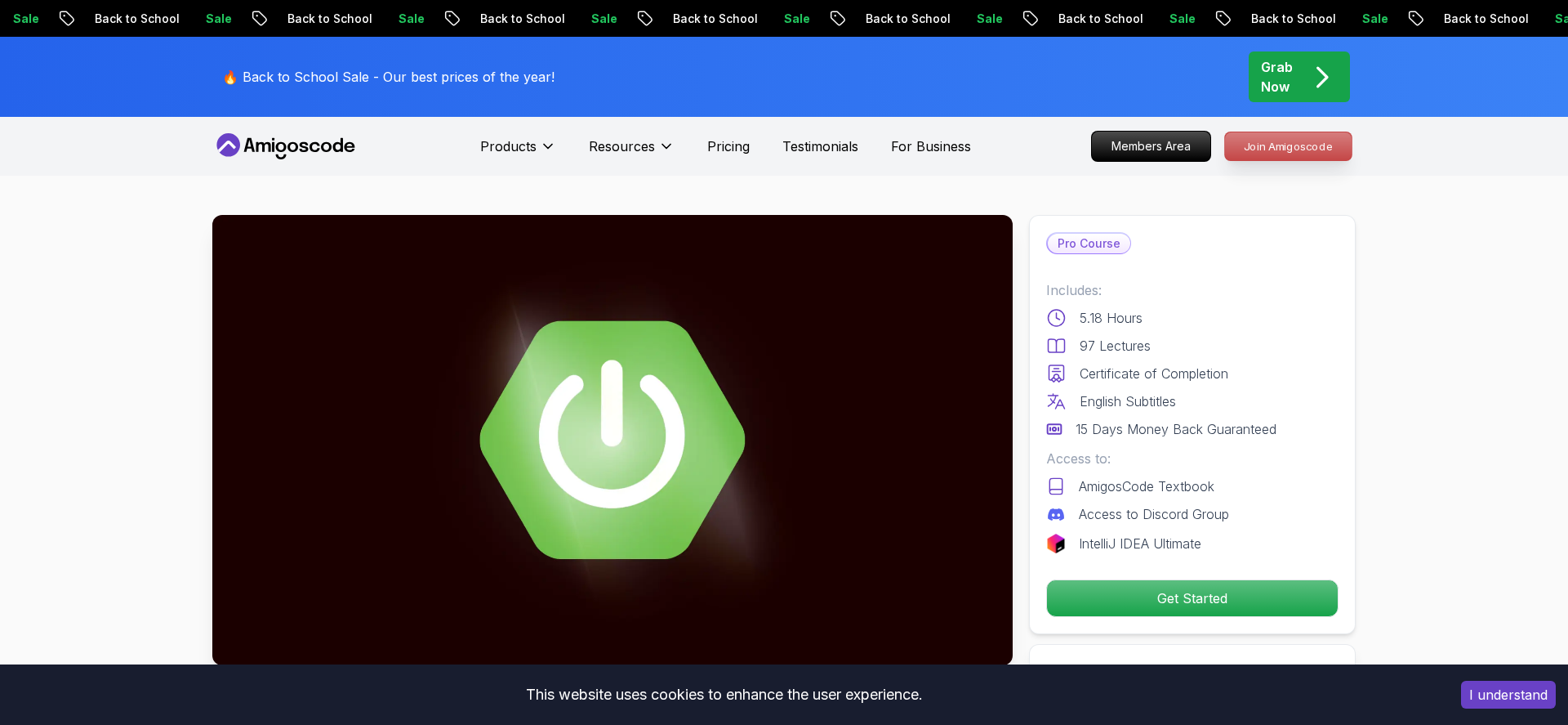
click at [1277, 140] on p "Join Amigoscode" at bounding box center [1289, 146] width 127 height 27
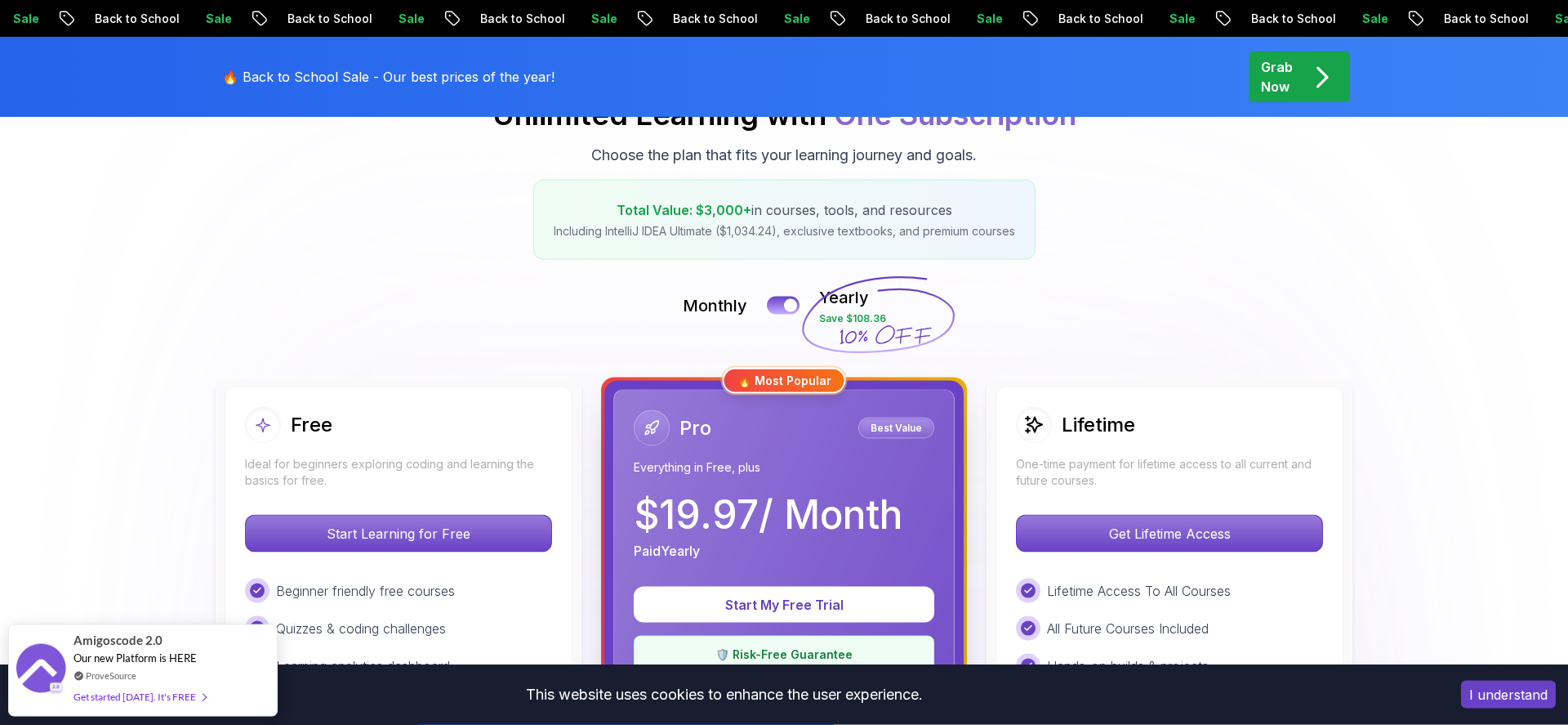
scroll to position [279, 0]
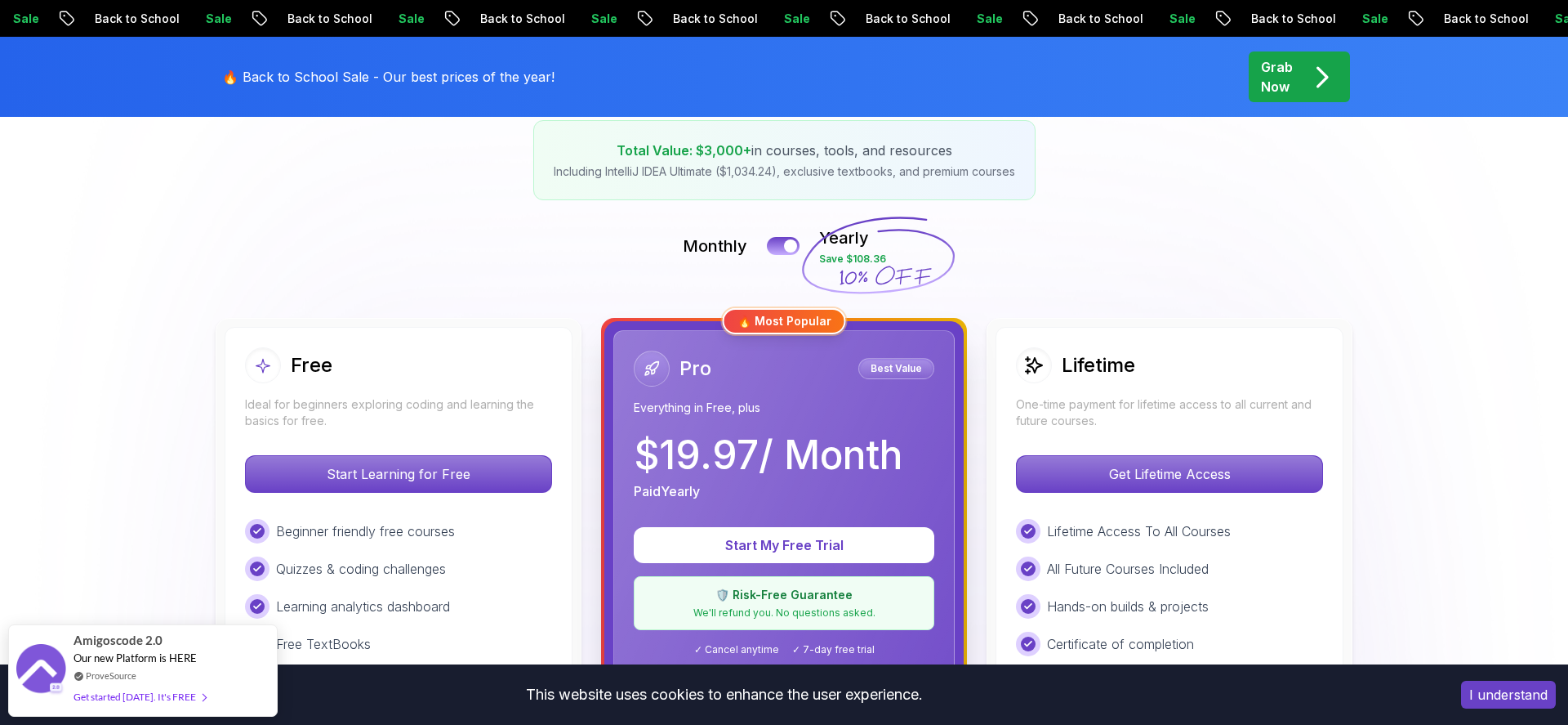
drag, startPoint x: 875, startPoint y: 282, endPoint x: 1032, endPoint y: 263, distance: 158.1
click at [1032, 263] on div "Monthly Yearly Save $108.36" at bounding box center [784, 246] width 1144 height 39
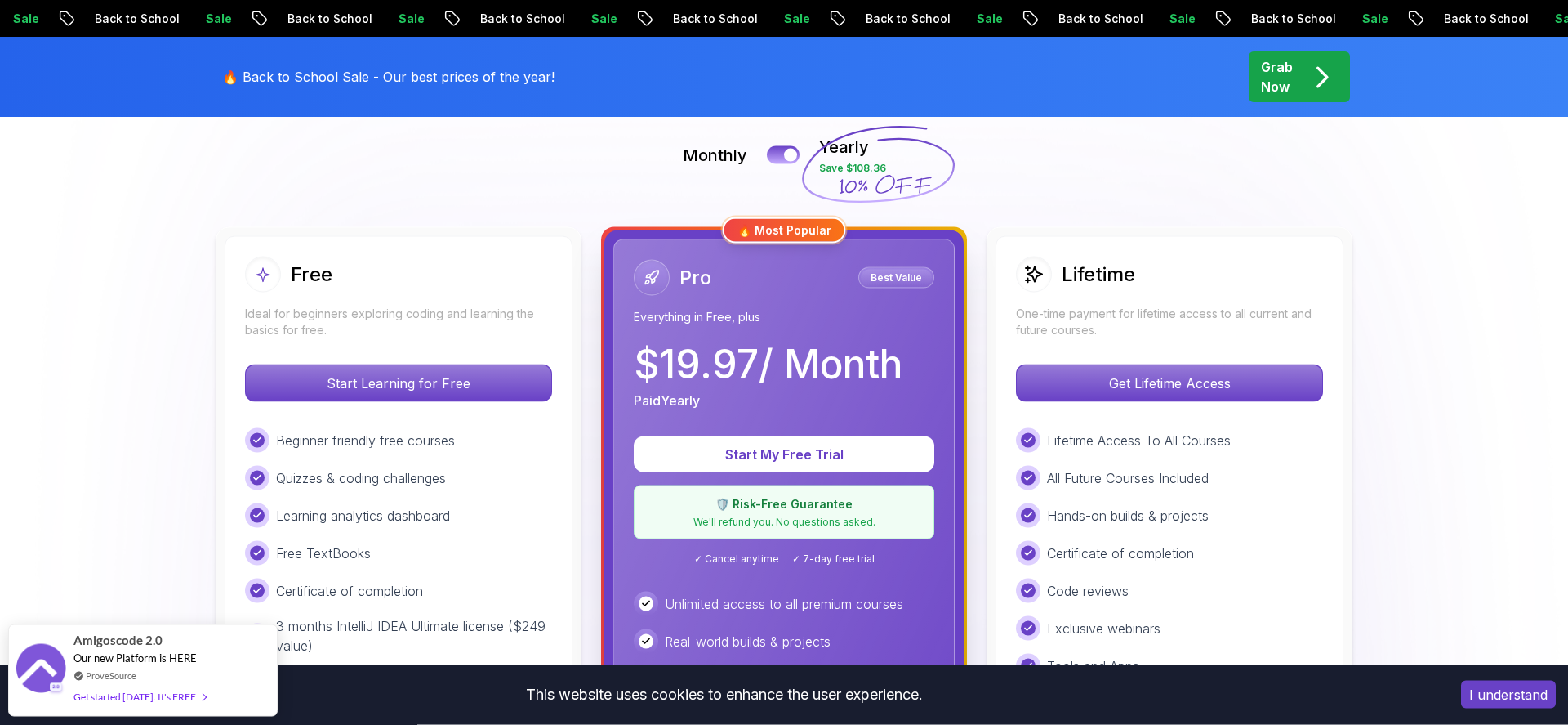
scroll to position [373, 0]
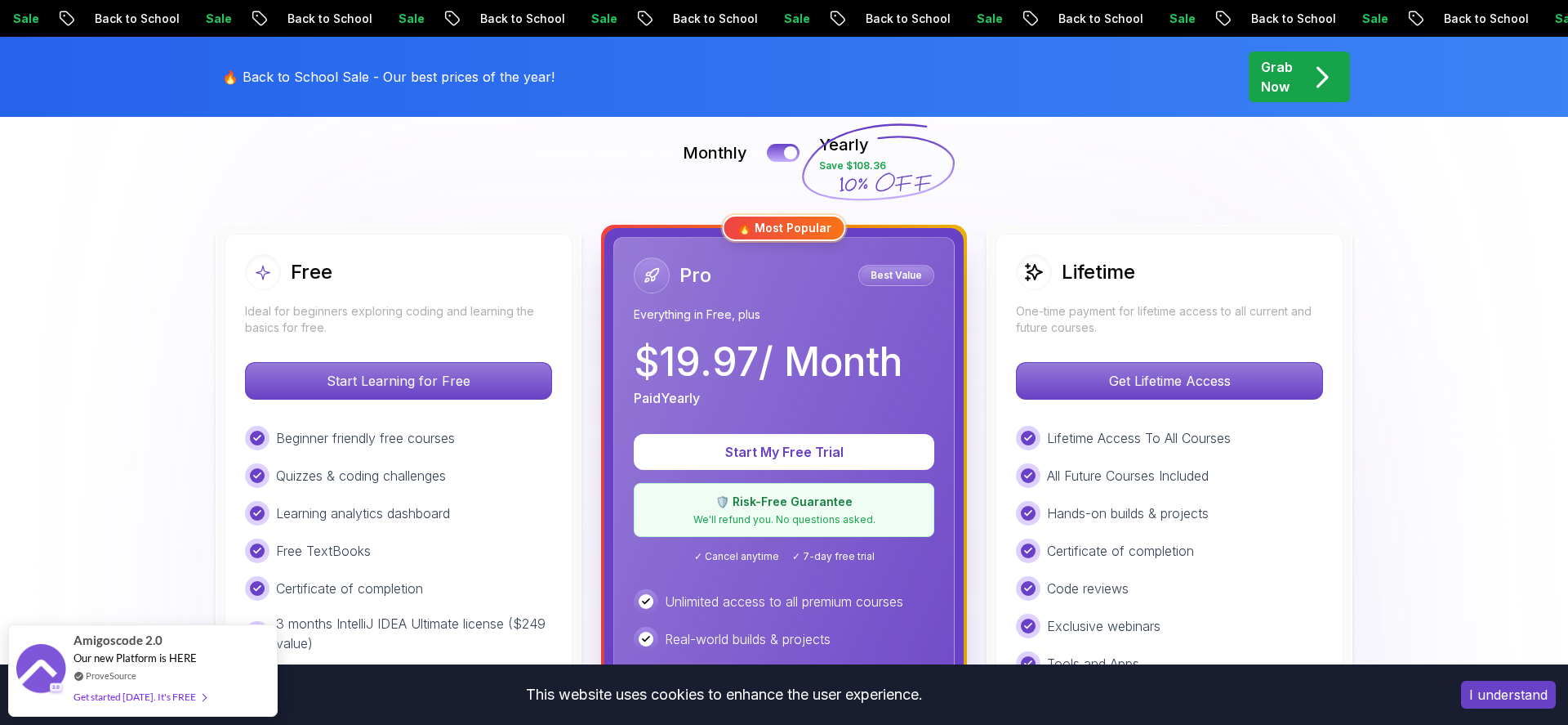
click at [539, 243] on div "Free Ideal for beginners exploring coding and learning the basics for free. Sta…" at bounding box center [398, 612] width 348 height 757
click at [559, 267] on div "Free Ideal for beginners exploring coding and learning the basics for free. Sta…" at bounding box center [398, 612] width 348 height 757
drag, startPoint x: 559, startPoint y: 267, endPoint x: 617, endPoint y: 340, distance: 93.2
click at [617, 340] on div "Free Ideal for beginners exploring coding and learning the basics for free. Sta…" at bounding box center [784, 612] width 1144 height 775
click at [617, 340] on div "Pro Best Value Everything in Free, plus $ 19.97 / Month Paid Yearly Start My Fr…" at bounding box center [784, 611] width 341 height 750
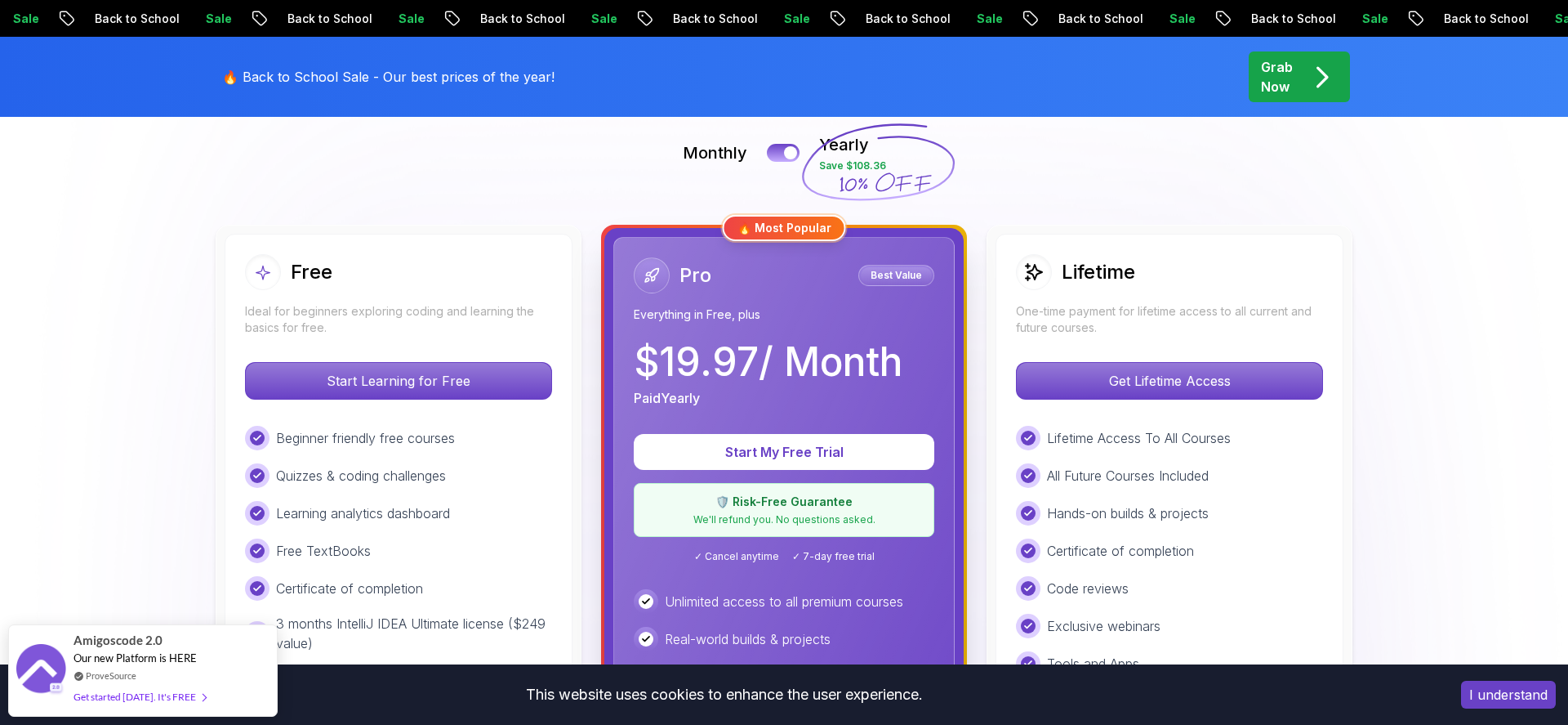
scroll to position [0, 0]
